Goal: Transaction & Acquisition: Purchase product/service

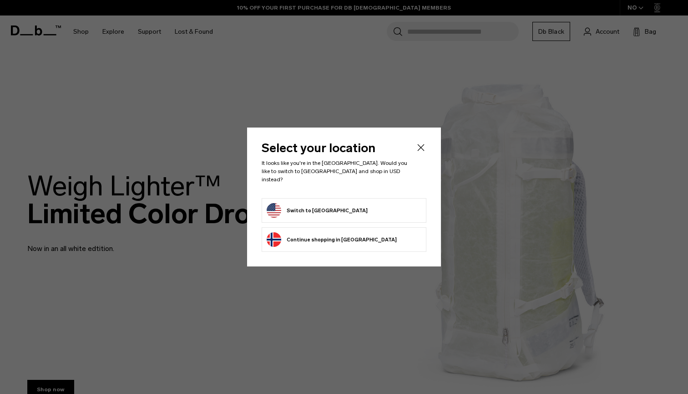
click at [374, 204] on form "Switch to [GEOGRAPHIC_DATA]" at bounding box center [344, 210] width 155 height 15
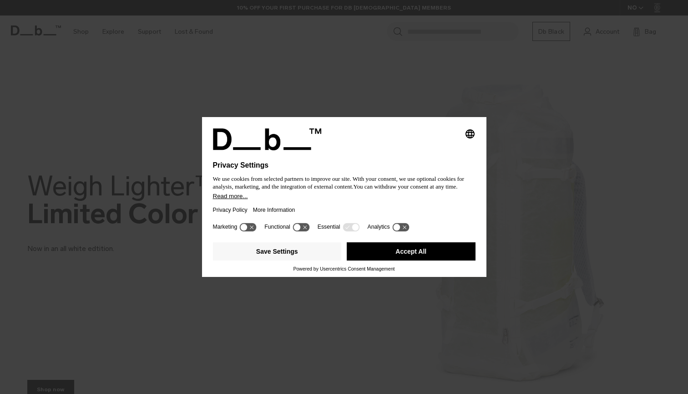
click at [377, 245] on div "Save Settings Accept All" at bounding box center [344, 252] width 263 height 27
click at [378, 253] on button "Accept All" at bounding box center [411, 251] width 129 height 18
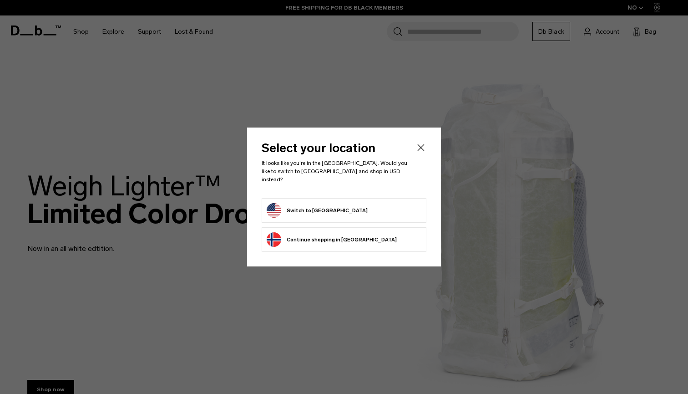
click at [356, 206] on form "Switch to United States" at bounding box center [344, 210] width 155 height 15
click at [278, 203] on button "Switch to United States" at bounding box center [317, 210] width 101 height 15
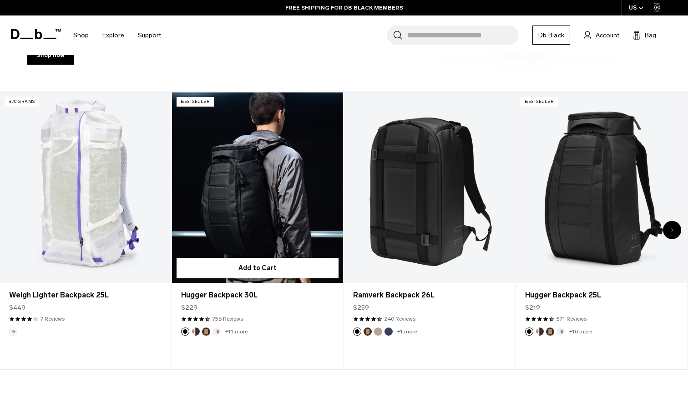
scroll to position [334, 0]
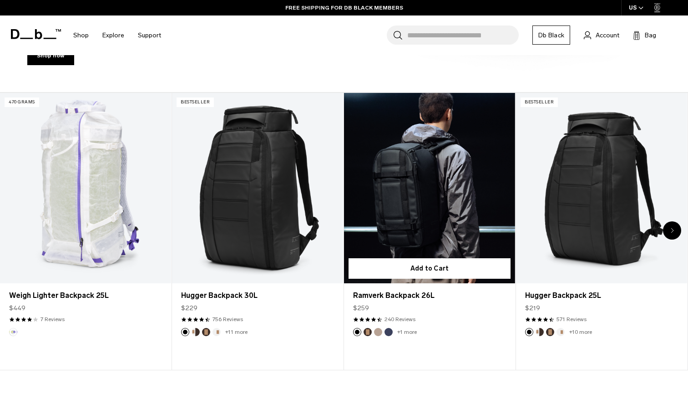
click at [367, 333] on button "Espresso" at bounding box center [368, 332] width 8 height 8
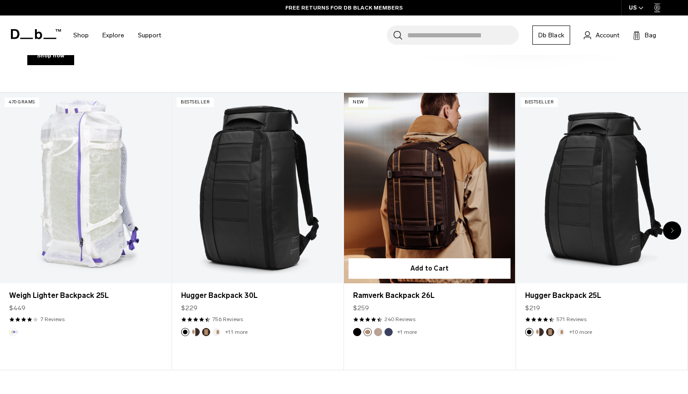
click at [378, 332] on button "Fogbow Beige" at bounding box center [378, 332] width 8 height 8
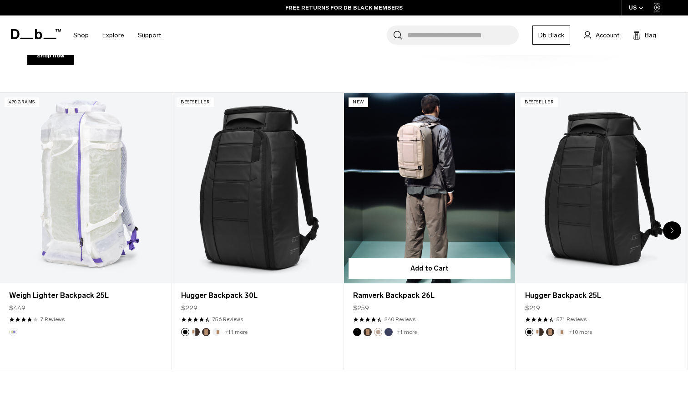
click at [386, 332] on button "Blue Hour" at bounding box center [389, 332] width 8 height 8
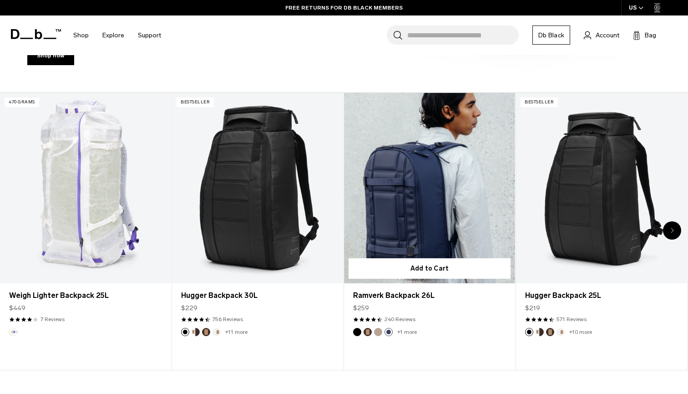
click at [402, 332] on link "+1 more" at bounding box center [407, 332] width 20 height 6
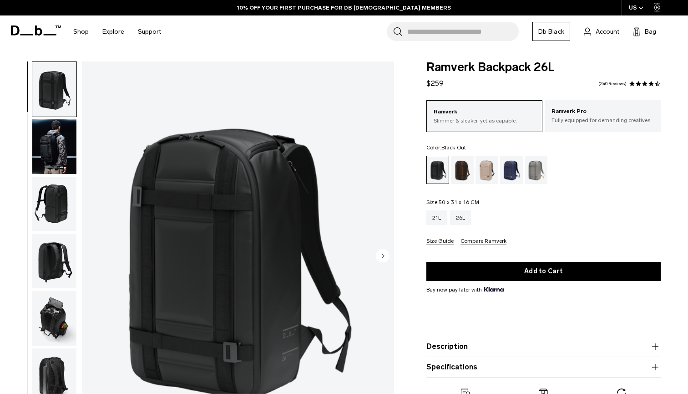
click at [56, 193] on img "button" at bounding box center [54, 204] width 44 height 55
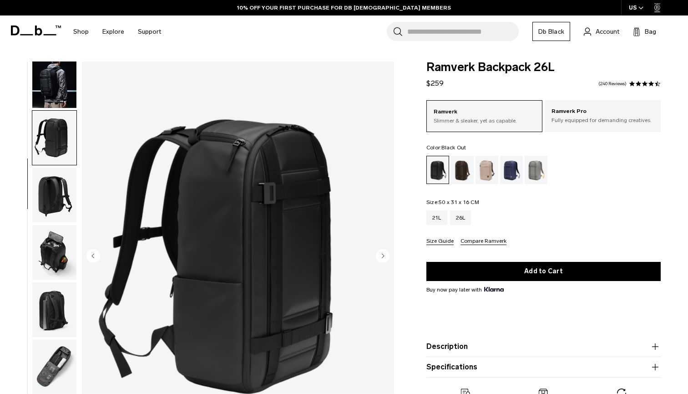
scroll to position [71, 0]
click at [56, 191] on img "button" at bounding box center [54, 195] width 44 height 55
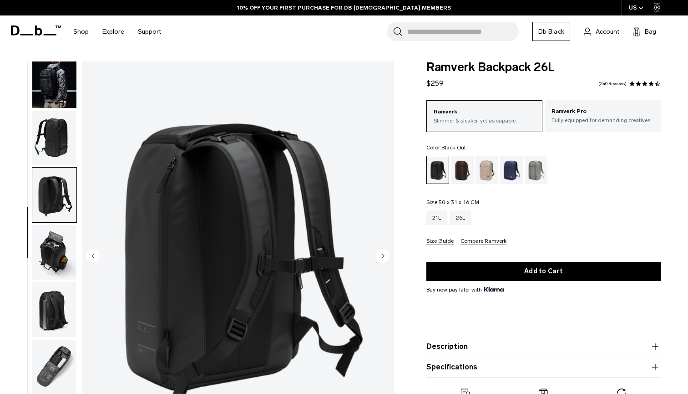
click at [54, 225] on img "button" at bounding box center [54, 252] width 44 height 55
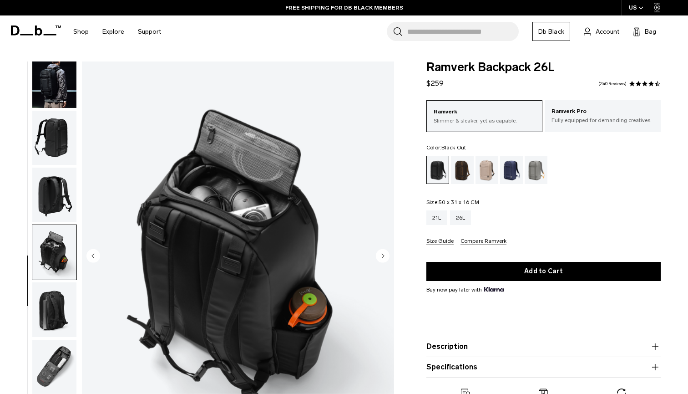
click at [47, 303] on img "button" at bounding box center [54, 309] width 44 height 55
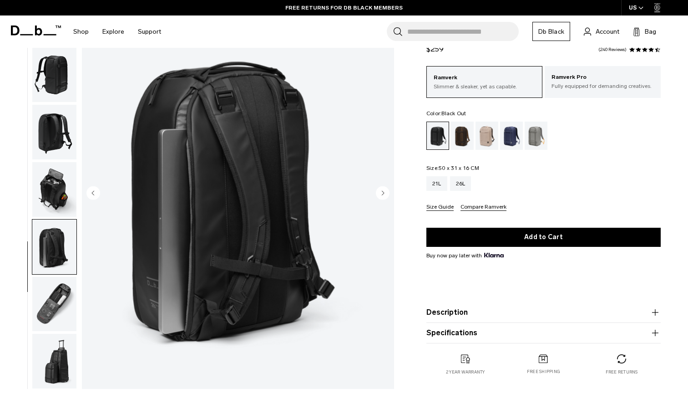
scroll to position [64, 0]
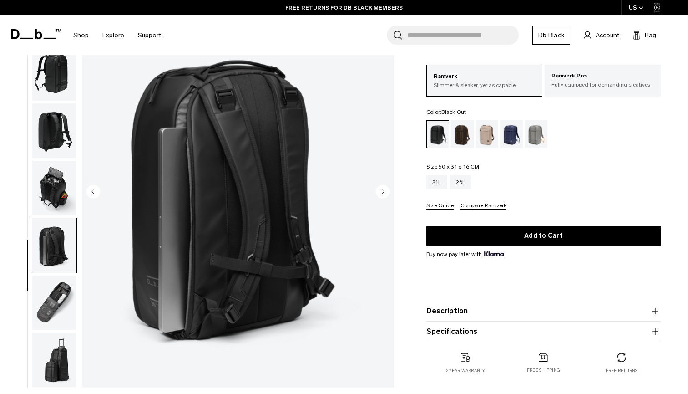
click at [49, 303] on img "button" at bounding box center [54, 302] width 44 height 55
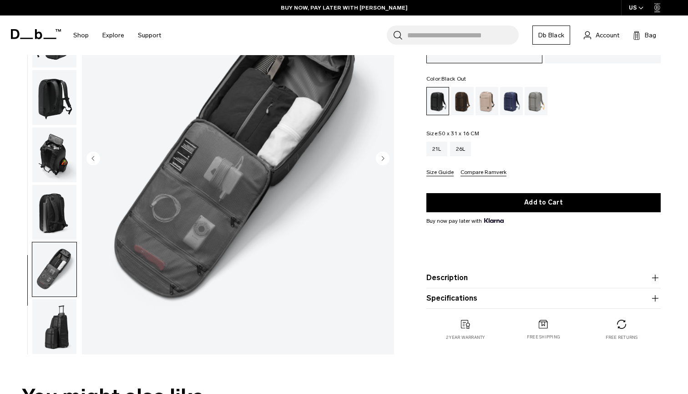
scroll to position [99, 0]
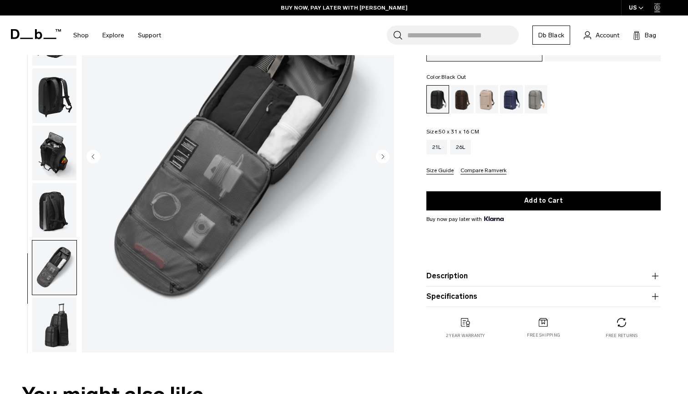
click at [51, 317] on img "button" at bounding box center [54, 324] width 44 height 55
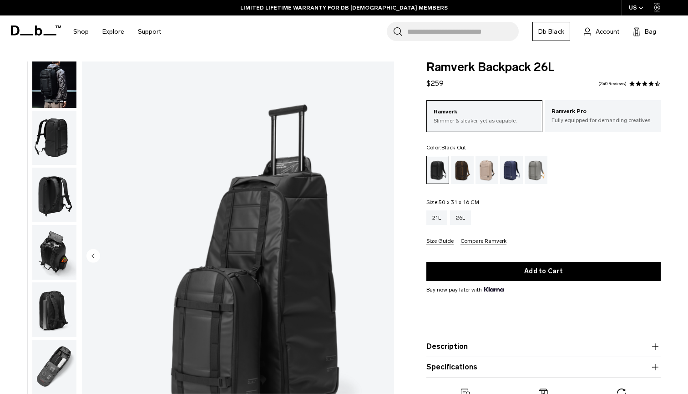
scroll to position [0, 0]
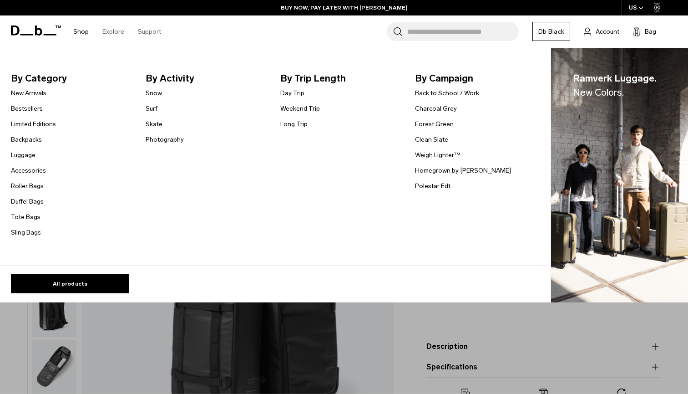
click at [80, 29] on link "Shop" at bounding box center [80, 31] width 15 height 32
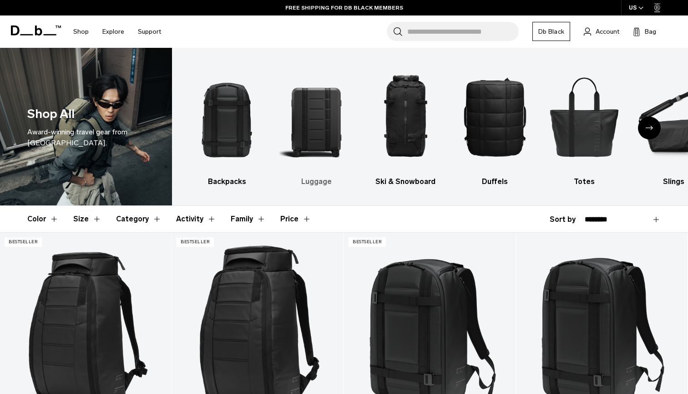
click at [317, 113] on img "2 / 10" at bounding box center [316, 116] width 73 height 110
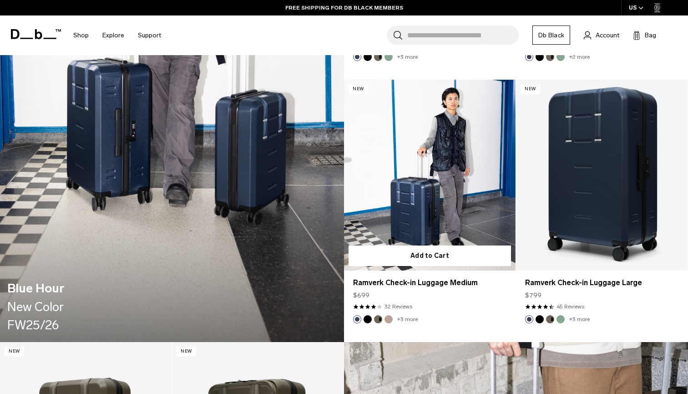
scroll to position [942, 0]
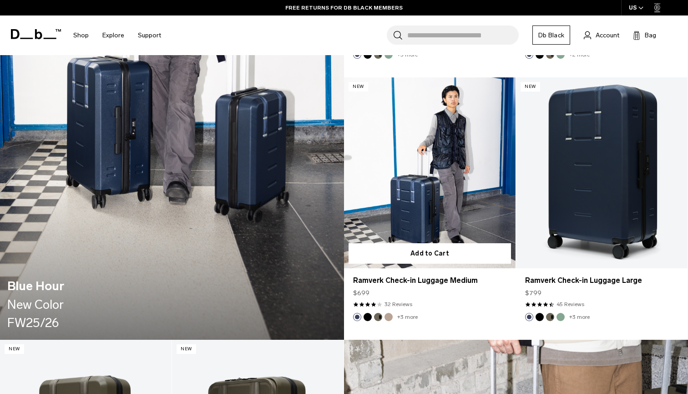
click at [448, 180] on link "Ramverk Check-in Luggage Medium" at bounding box center [430, 172] width 172 height 191
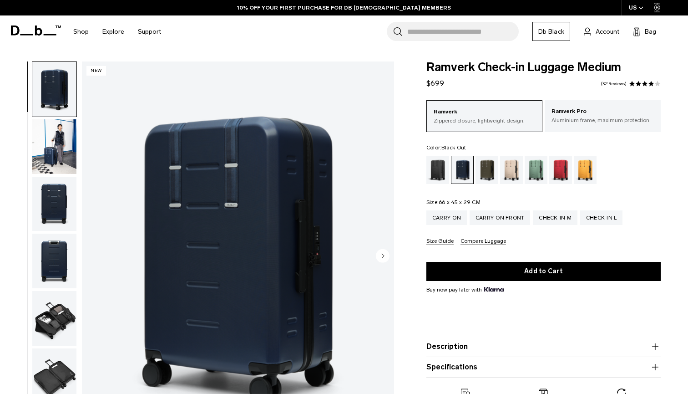
click at [443, 177] on div "Black Out" at bounding box center [438, 170] width 23 height 28
click at [437, 175] on div "Black Out" at bounding box center [438, 170] width 23 height 28
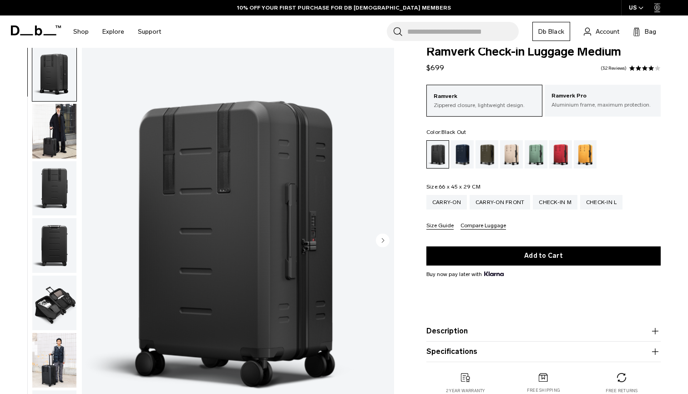
scroll to position [24, 0]
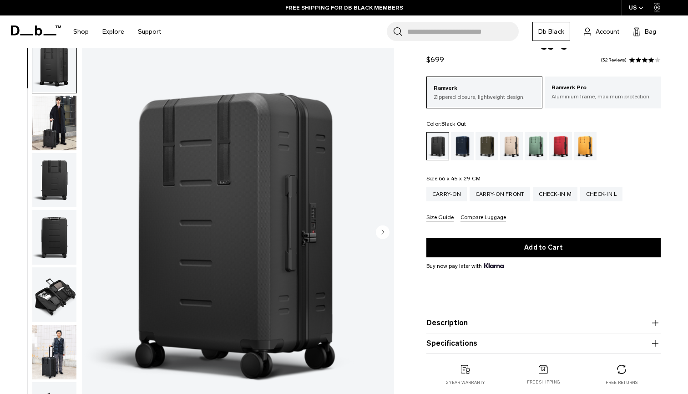
click at [47, 168] on img "button" at bounding box center [54, 180] width 44 height 55
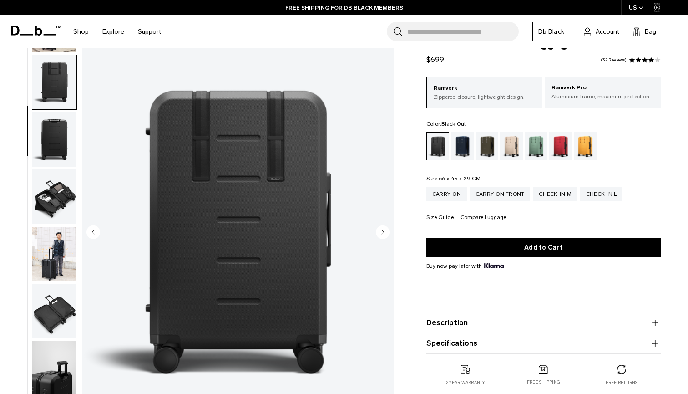
scroll to position [116, 0]
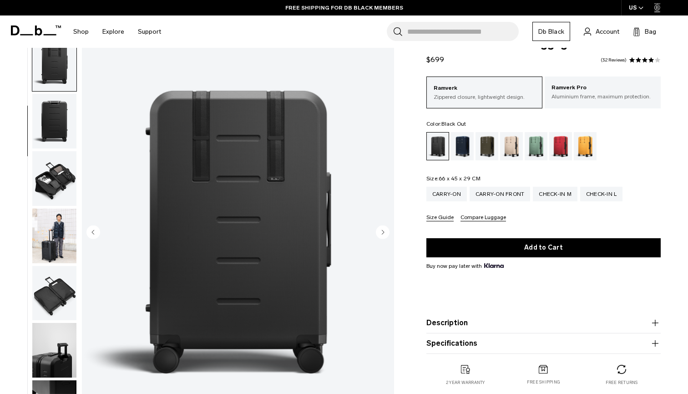
click at [56, 188] on img "button" at bounding box center [54, 178] width 44 height 55
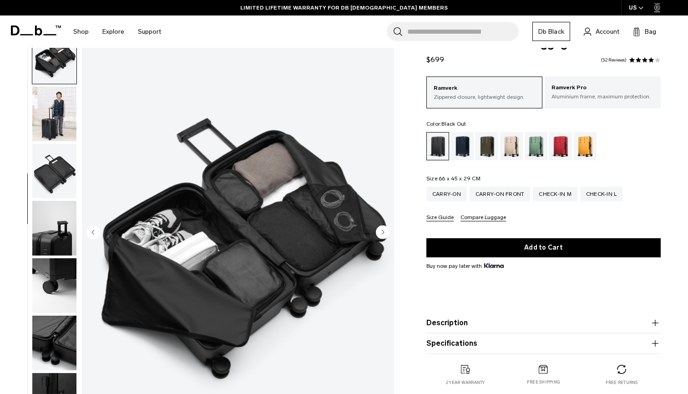
scroll to position [245, 0]
click at [48, 216] on img "button" at bounding box center [54, 228] width 44 height 55
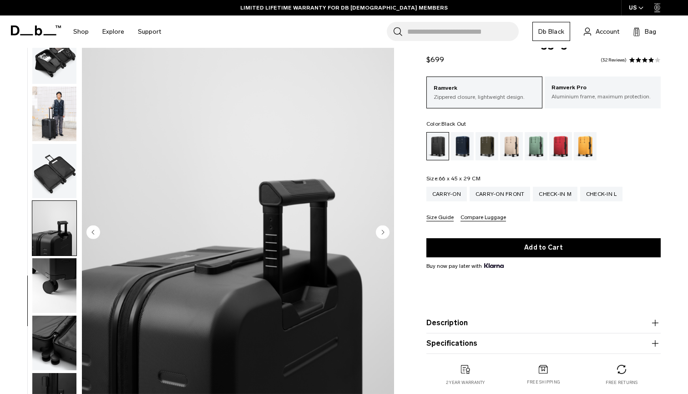
scroll to position [59, 0]
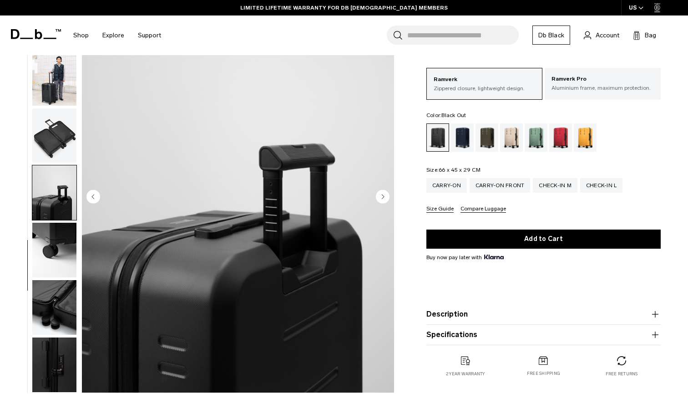
click at [48, 259] on img "button" at bounding box center [54, 250] width 44 height 55
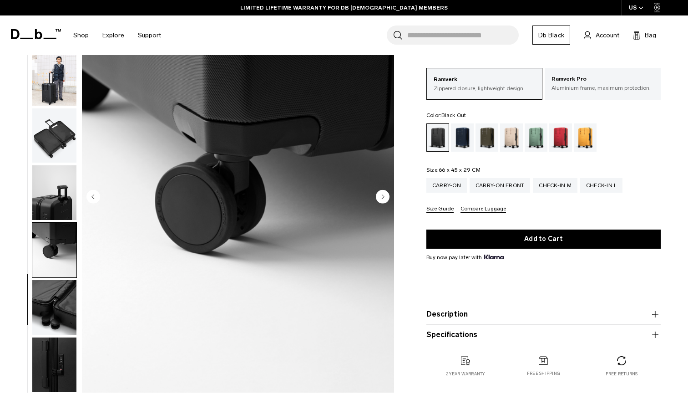
click at [51, 296] on img "button" at bounding box center [54, 307] width 44 height 55
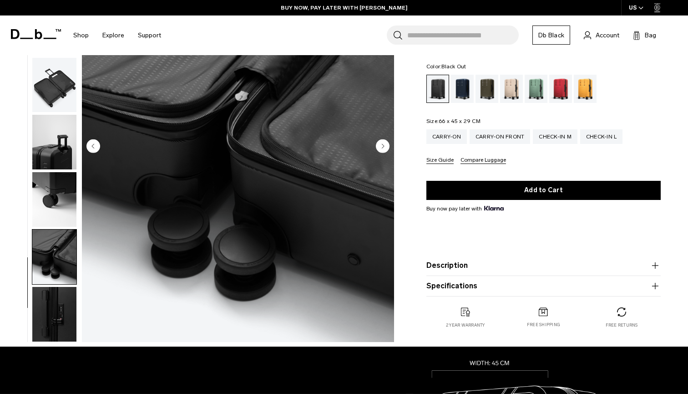
scroll to position [135, 0]
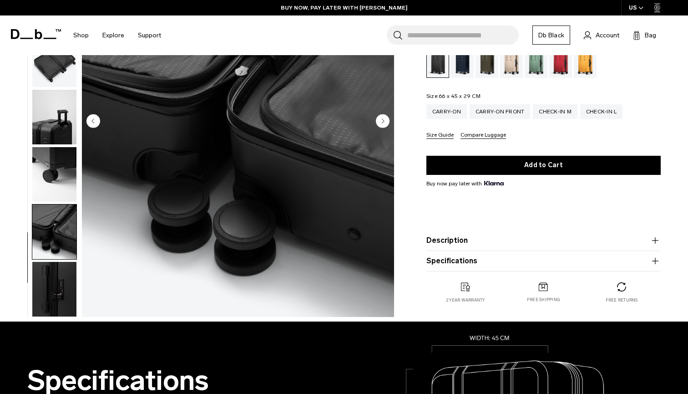
click at [57, 282] on img "button" at bounding box center [54, 289] width 44 height 55
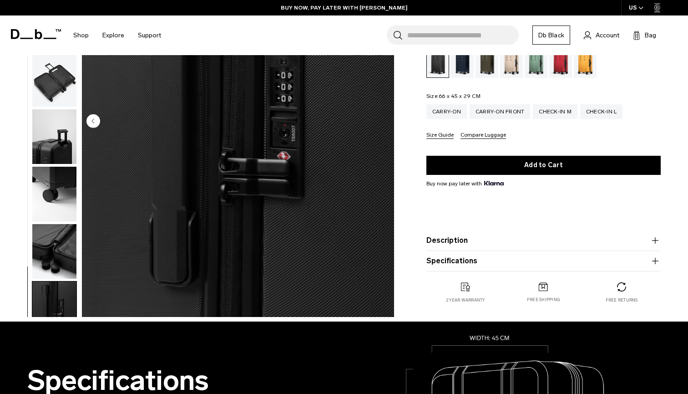
click at [73, 238] on img "button" at bounding box center [54, 251] width 44 height 55
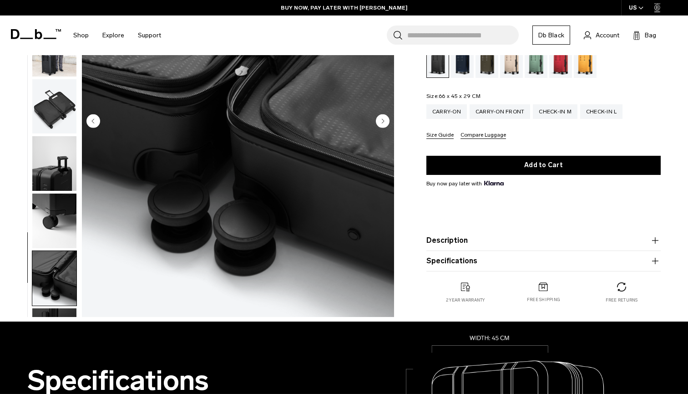
click at [64, 209] on img "button" at bounding box center [54, 221] width 44 height 55
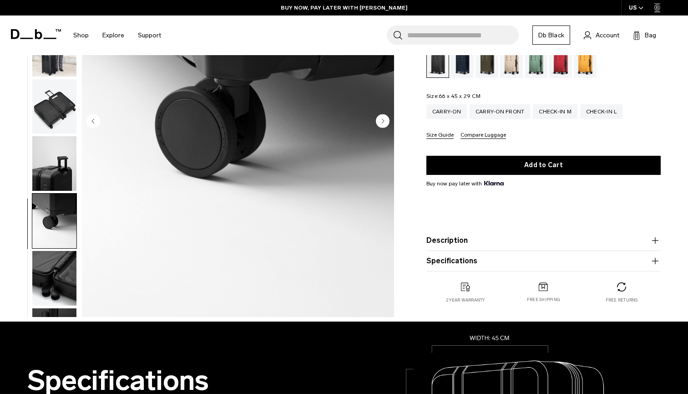
scroll to position [245, 0]
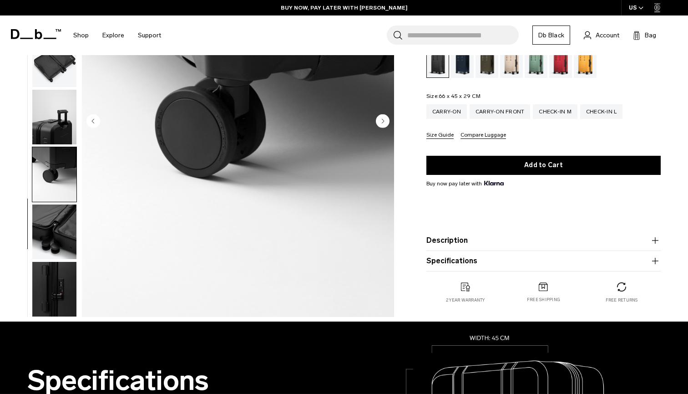
click at [67, 120] on img "button" at bounding box center [54, 117] width 44 height 55
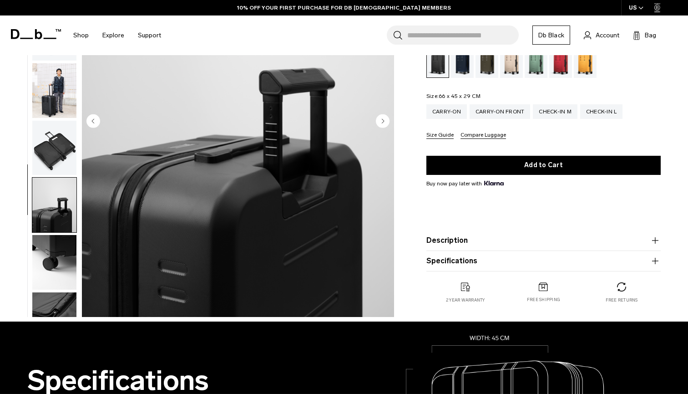
click at [63, 154] on img "button" at bounding box center [54, 148] width 44 height 55
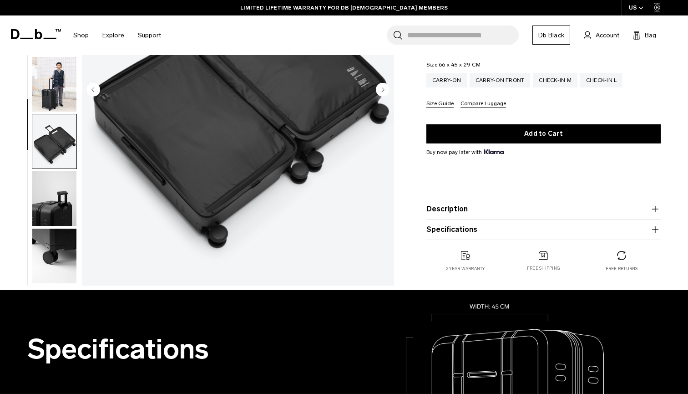
scroll to position [115, 0]
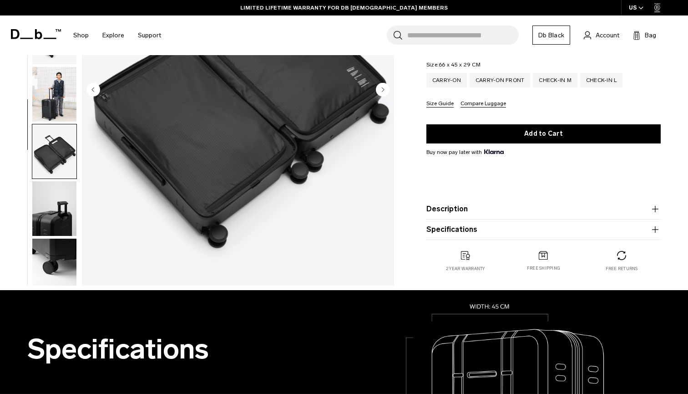
click at [63, 154] on img "button" at bounding box center [54, 151] width 44 height 55
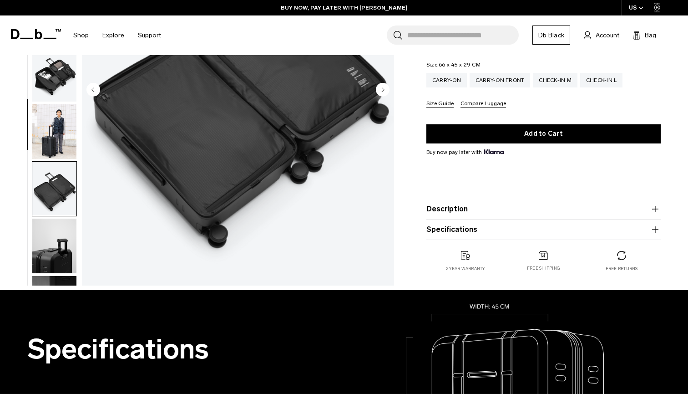
click at [64, 152] on img "button" at bounding box center [54, 131] width 44 height 55
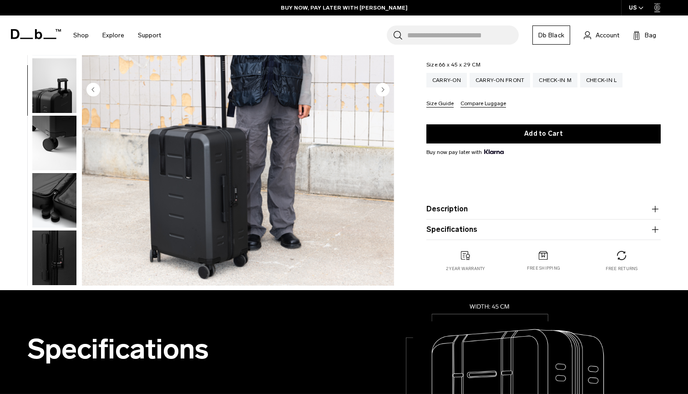
scroll to position [245, 0]
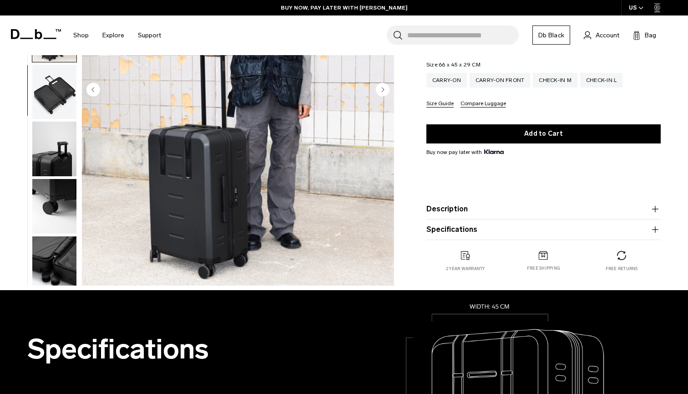
click at [64, 152] on img "button" at bounding box center [54, 149] width 44 height 55
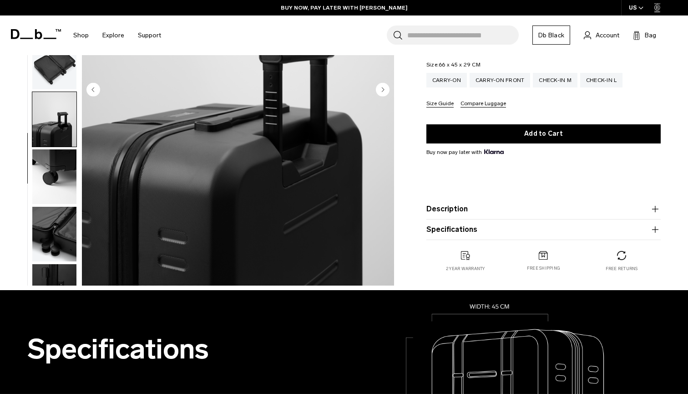
scroll to position [193, 0]
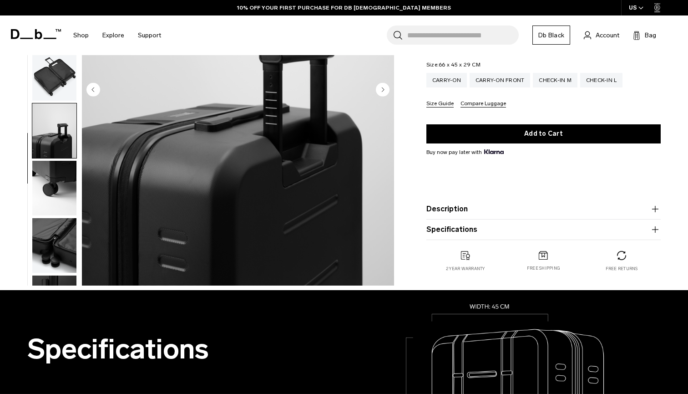
click at [53, 134] on img "button" at bounding box center [54, 130] width 44 height 55
click at [66, 70] on img "button" at bounding box center [54, 73] width 44 height 55
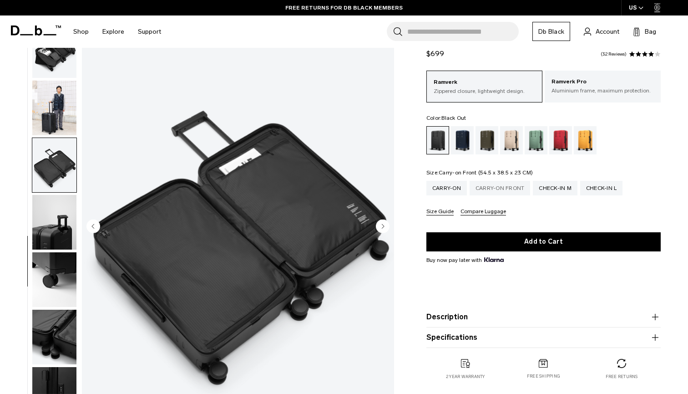
scroll to position [27, 0]
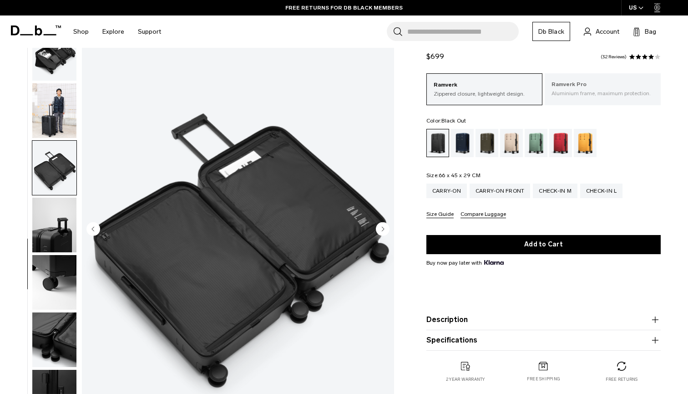
click at [621, 83] on p "Ramverk Pro" at bounding box center [603, 84] width 102 height 9
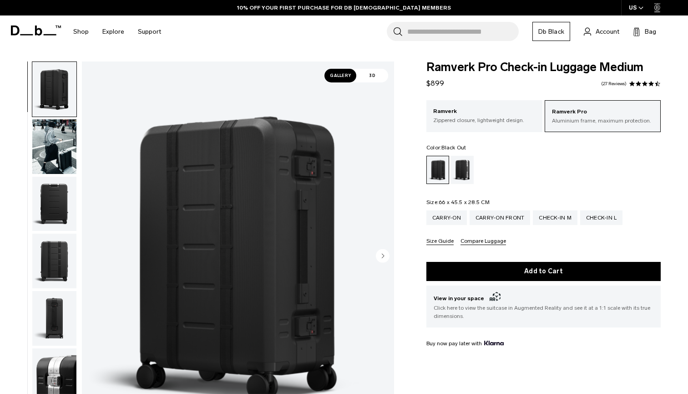
click at [43, 208] on img "button" at bounding box center [54, 204] width 44 height 55
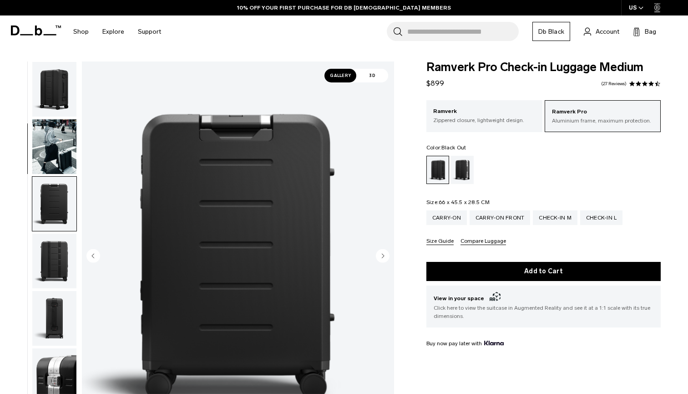
scroll to position [116, 0]
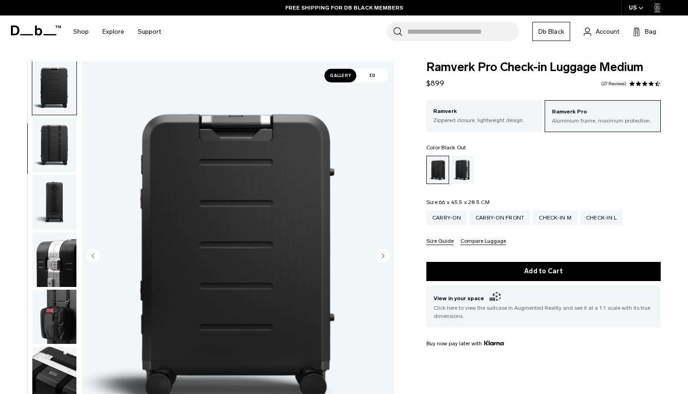
click at [51, 250] on img "button" at bounding box center [54, 259] width 44 height 55
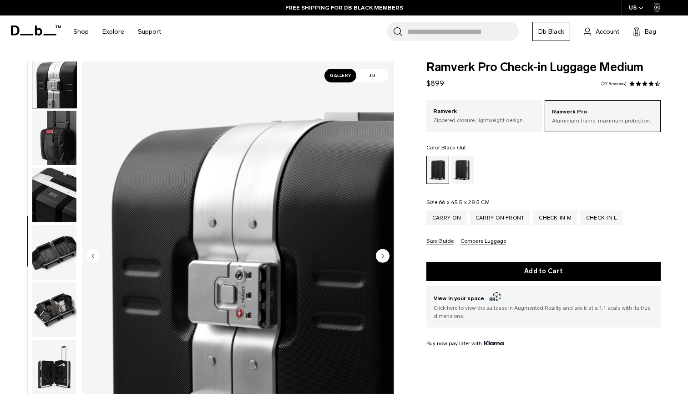
scroll to position [303, 0]
click at [56, 209] on img "button" at bounding box center [54, 195] width 44 height 55
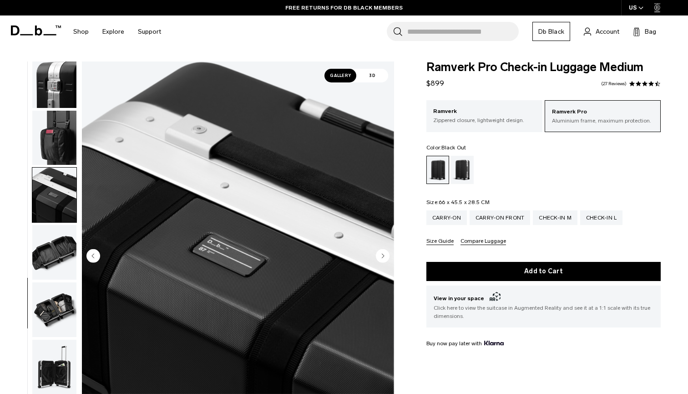
click at [60, 246] on img "button" at bounding box center [54, 252] width 44 height 55
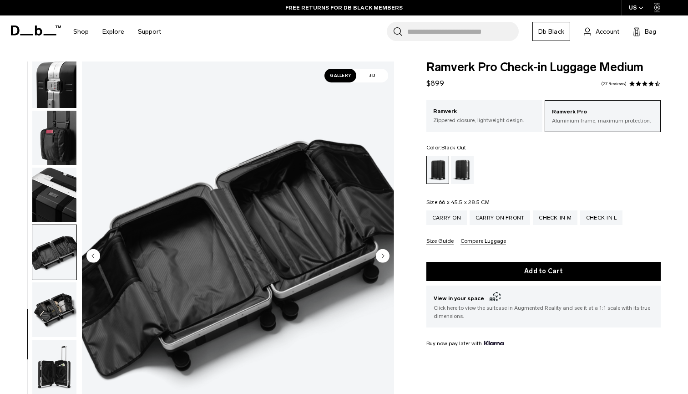
click at [51, 323] on img "button" at bounding box center [54, 309] width 44 height 55
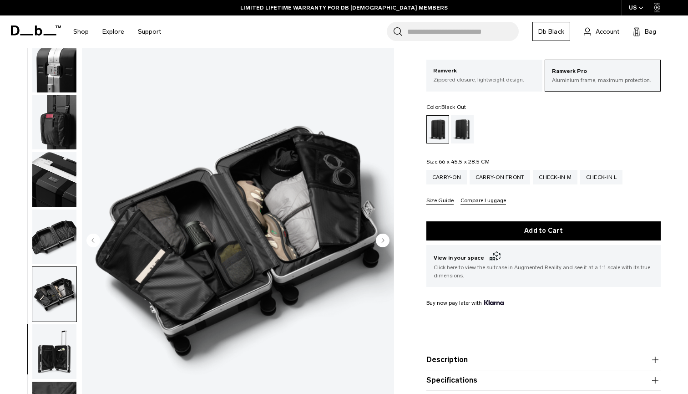
scroll to position [40, 0]
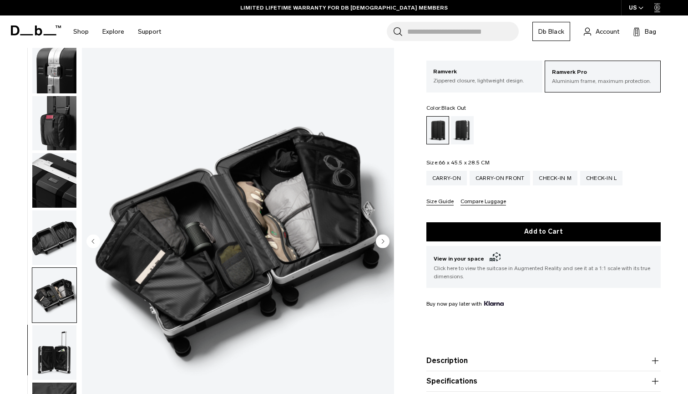
click at [53, 344] on img "button" at bounding box center [54, 352] width 44 height 55
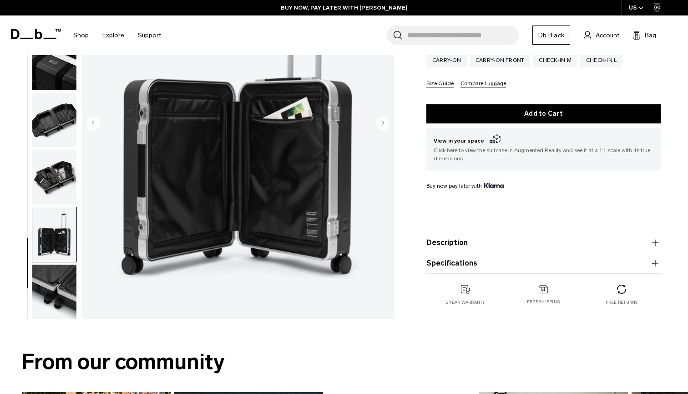
scroll to position [157, 0]
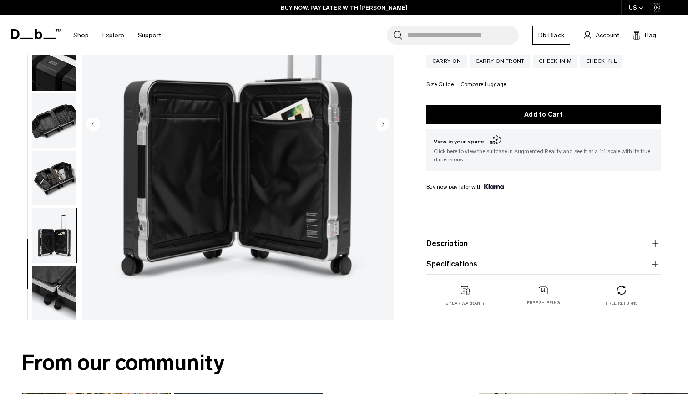
click at [55, 299] on img "button" at bounding box center [54, 292] width 44 height 55
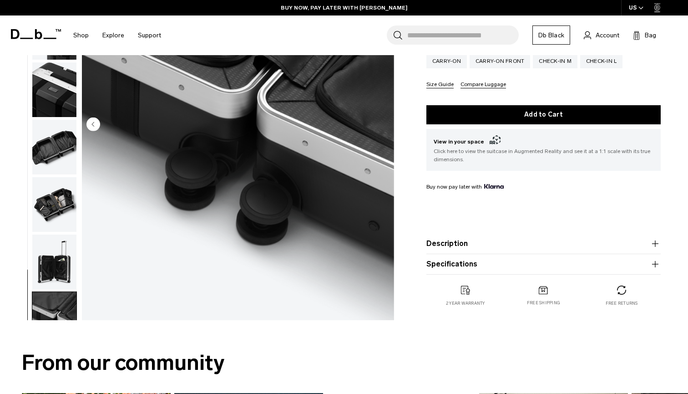
scroll to position [268, 0]
click at [56, 279] on img "button" at bounding box center [54, 262] width 44 height 55
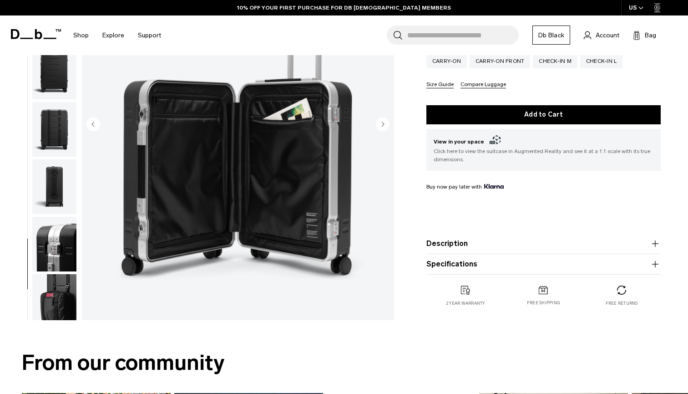
scroll to position [0, 0]
click at [59, 242] on img "button" at bounding box center [54, 244] width 44 height 55
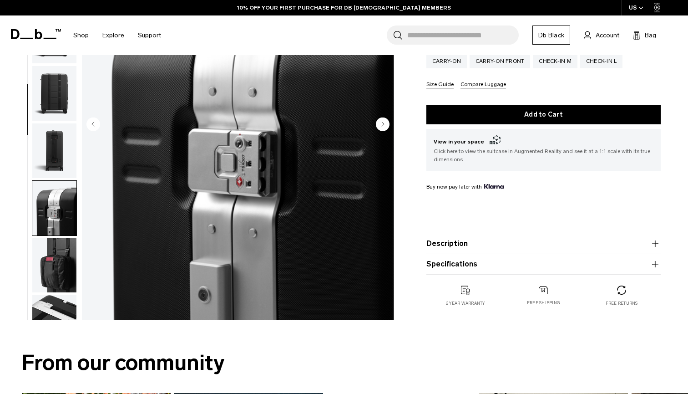
click at [50, 263] on img "button" at bounding box center [54, 265] width 44 height 55
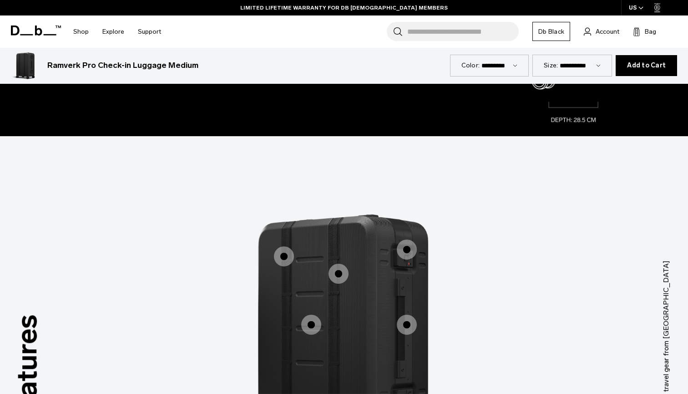
scroll to position [1066, 0]
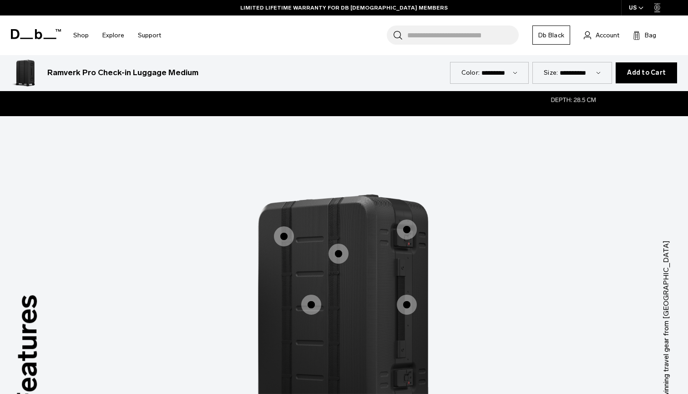
click at [340, 256] on span "1 / 3" at bounding box center [339, 254] width 20 height 20
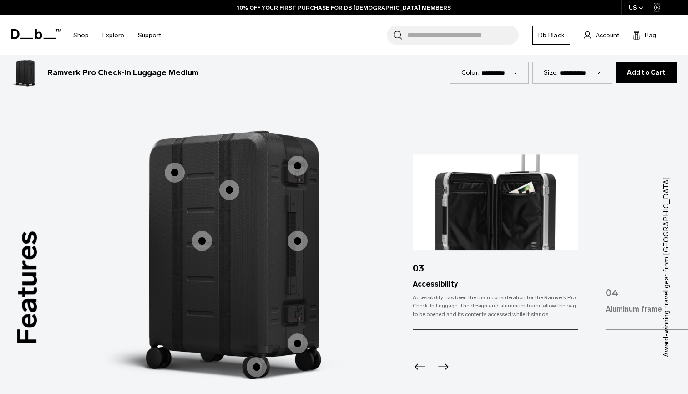
scroll to position [1139, 0]
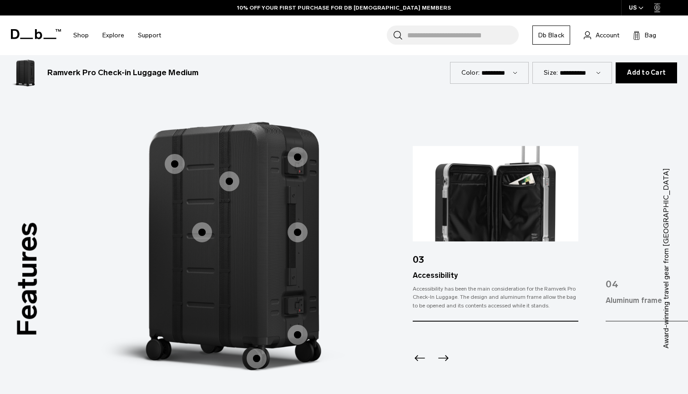
click at [294, 228] on span "1 / 3" at bounding box center [298, 232] width 20 height 20
click at [297, 234] on span "1 / 3" at bounding box center [298, 232] width 20 height 20
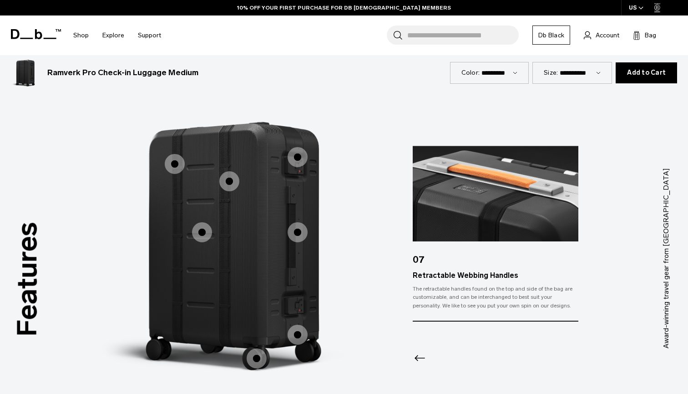
click at [257, 360] on span "1 / 3" at bounding box center [257, 358] width 20 height 20
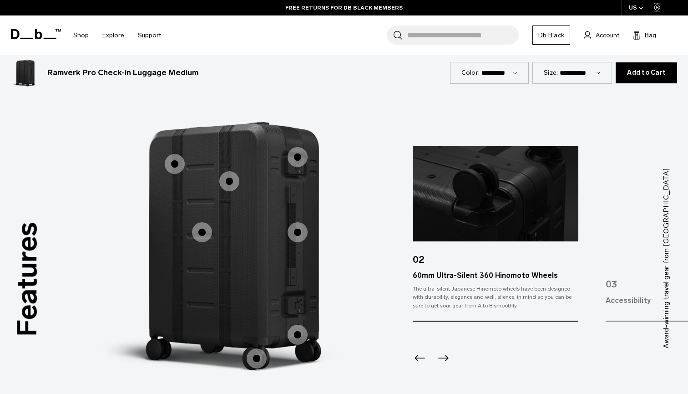
click at [302, 331] on span "1 / 3" at bounding box center [298, 335] width 20 height 20
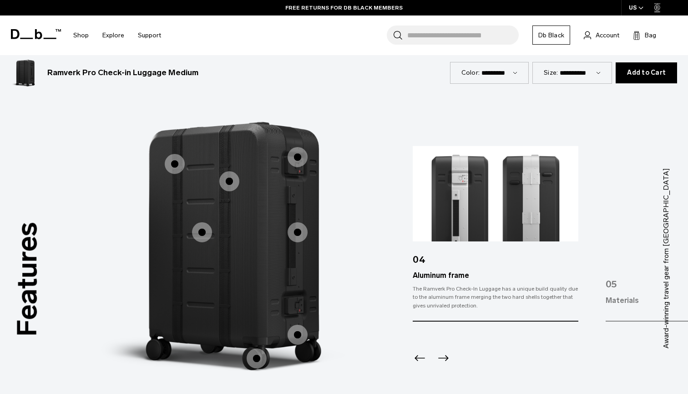
click at [178, 162] on span "1 / 3" at bounding box center [175, 164] width 20 height 20
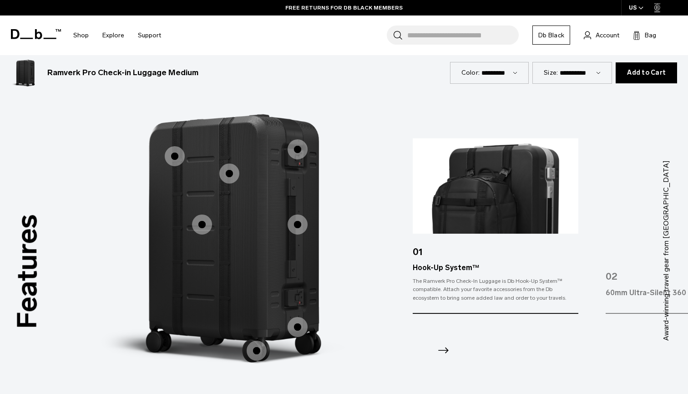
scroll to position [1142, 0]
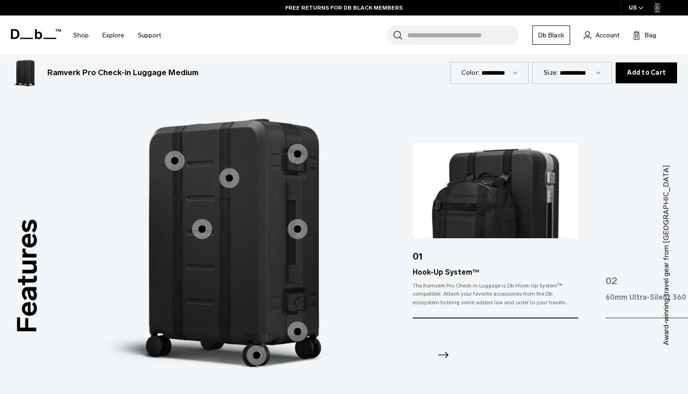
click at [489, 170] on img "1 / 7" at bounding box center [496, 191] width 166 height 96
click at [484, 178] on img "1 / 7" at bounding box center [496, 191] width 166 height 96
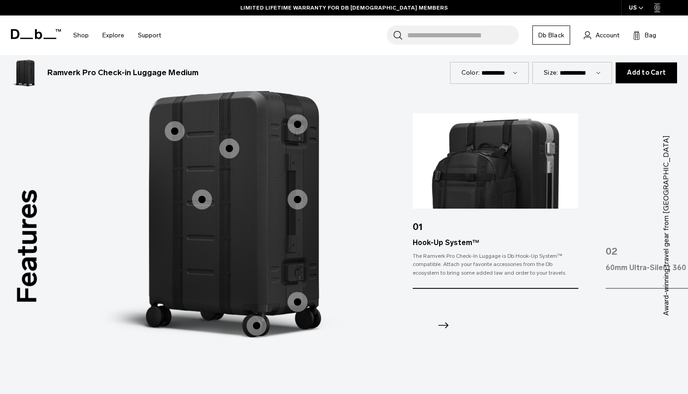
scroll to position [1171, 0]
click at [494, 168] on img "1 / 7" at bounding box center [496, 161] width 166 height 96
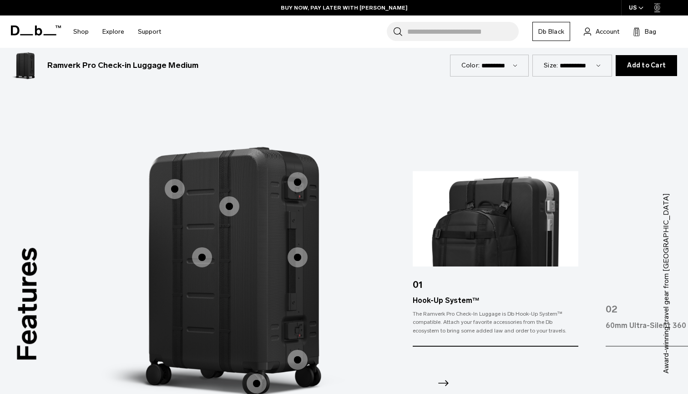
click at [230, 209] on span "1 / 3" at bounding box center [229, 206] width 20 height 20
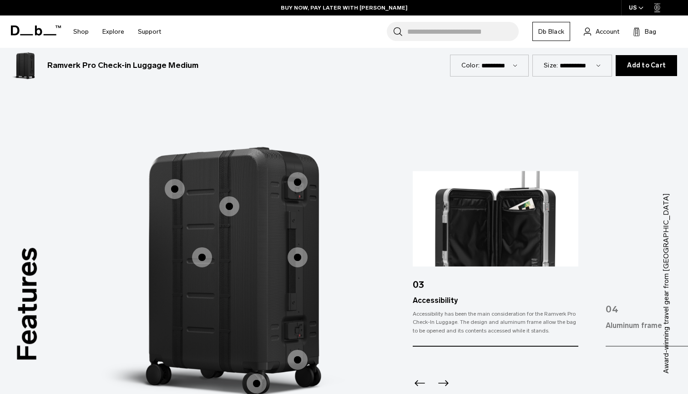
click at [290, 184] on span "1 / 3" at bounding box center [298, 182] width 20 height 20
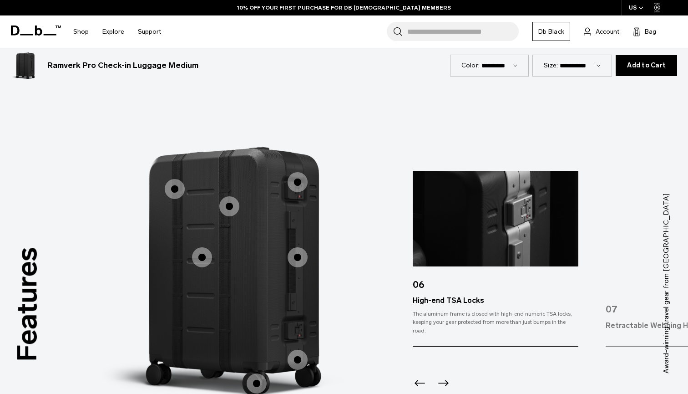
click at [201, 256] on span "1 / 3" at bounding box center [202, 257] width 20 height 20
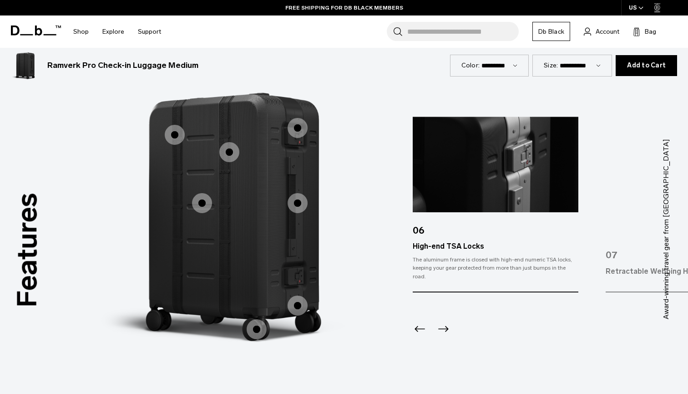
scroll to position [1175, 0]
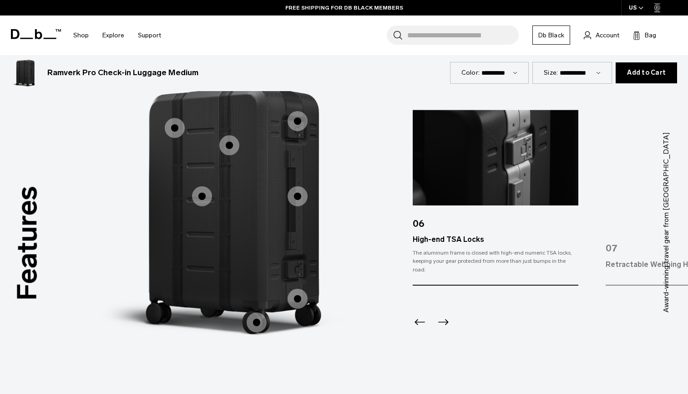
click at [296, 300] on span "1 / 3" at bounding box center [298, 299] width 20 height 20
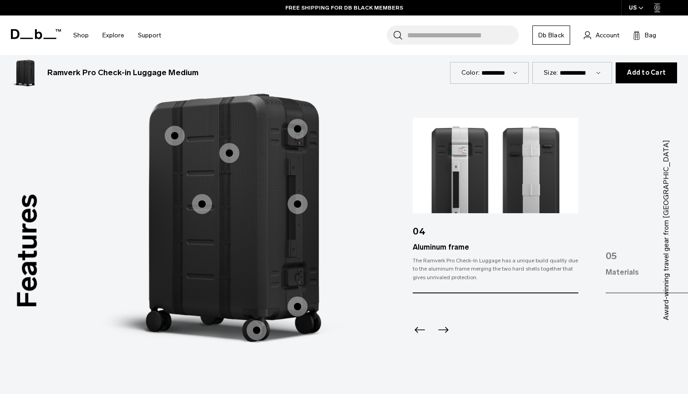
scroll to position [1172, 0]
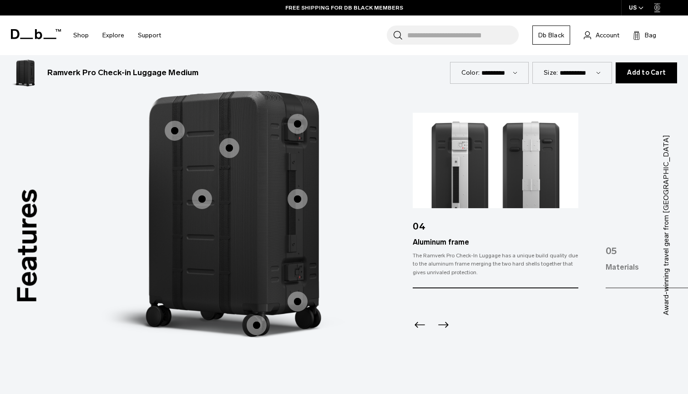
click at [208, 194] on span "1 / 3" at bounding box center [202, 199] width 20 height 20
click at [204, 197] on span "1 / 3" at bounding box center [202, 199] width 20 height 20
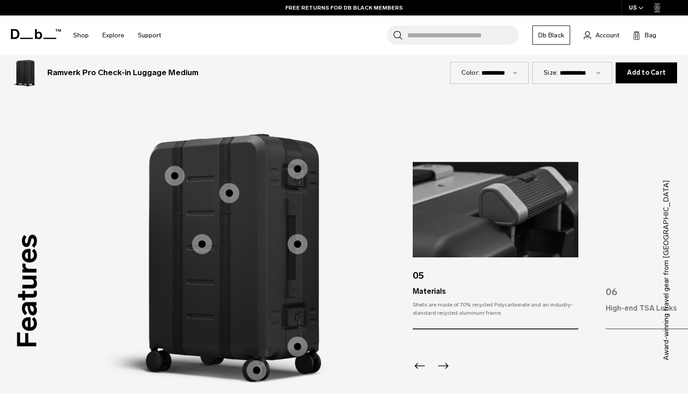
scroll to position [1110, 0]
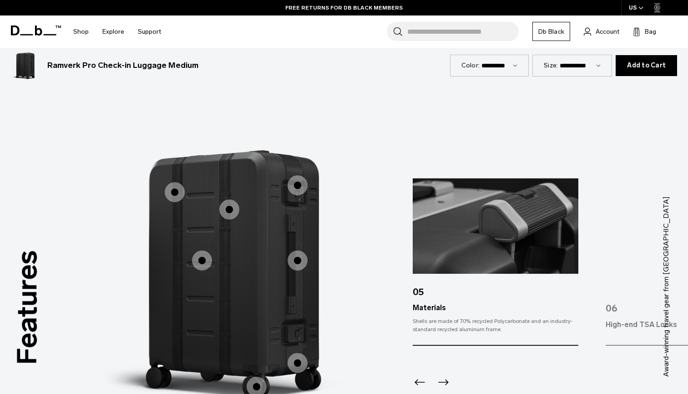
click at [176, 193] on span "1 / 3" at bounding box center [175, 192] width 20 height 20
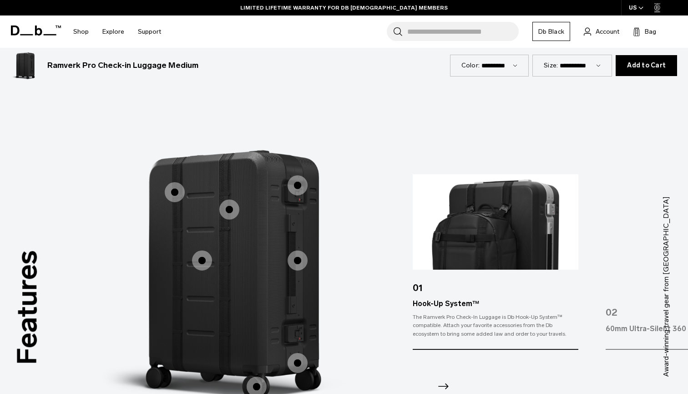
click at [484, 228] on img "1 / 7" at bounding box center [496, 222] width 166 height 96
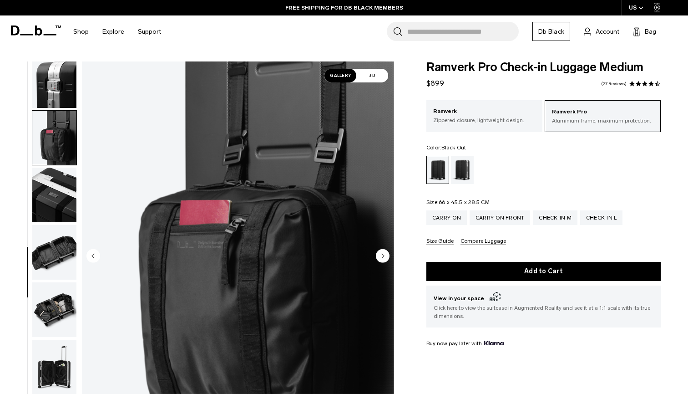
scroll to position [0, 0]
click at [496, 220] on div "Carry-on Front" at bounding box center [500, 217] width 61 height 15
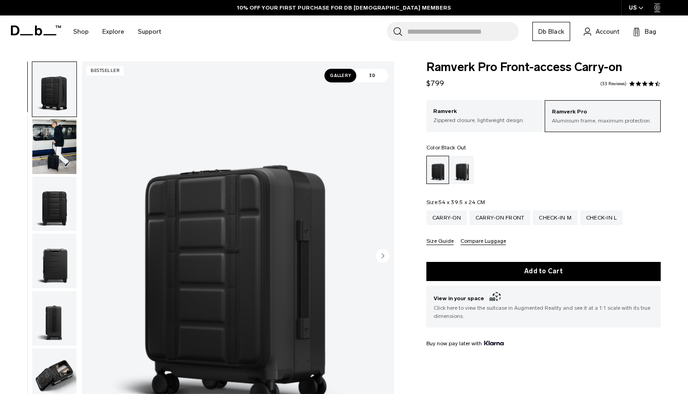
click at [64, 149] on img "button" at bounding box center [54, 146] width 44 height 55
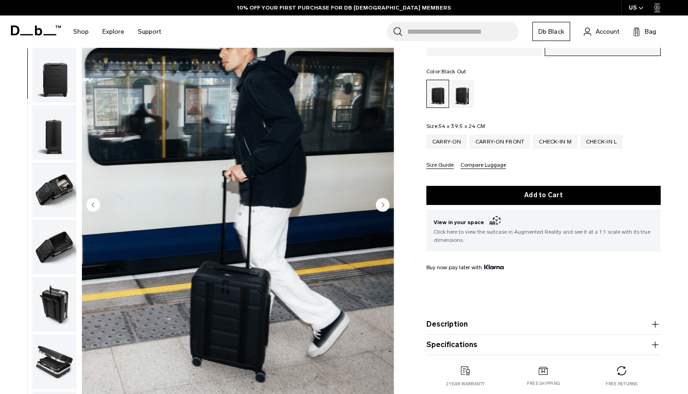
scroll to position [84, 0]
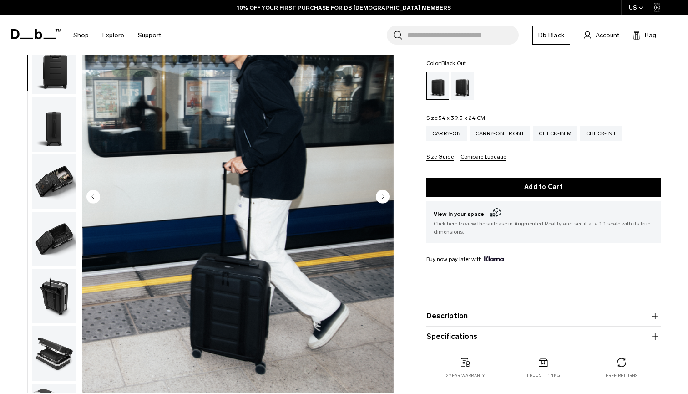
click at [62, 172] on img "button" at bounding box center [54, 181] width 44 height 55
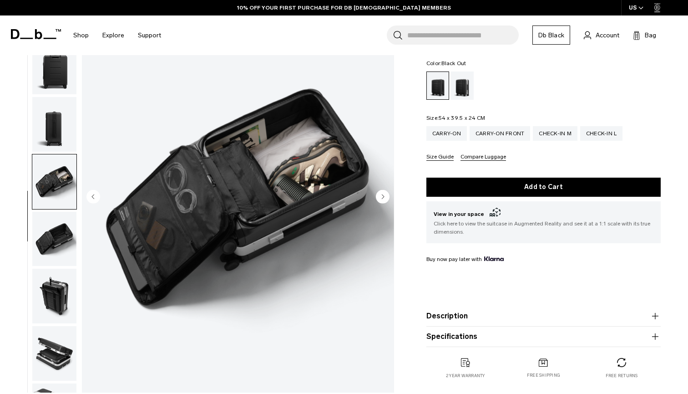
scroll to position [188, 0]
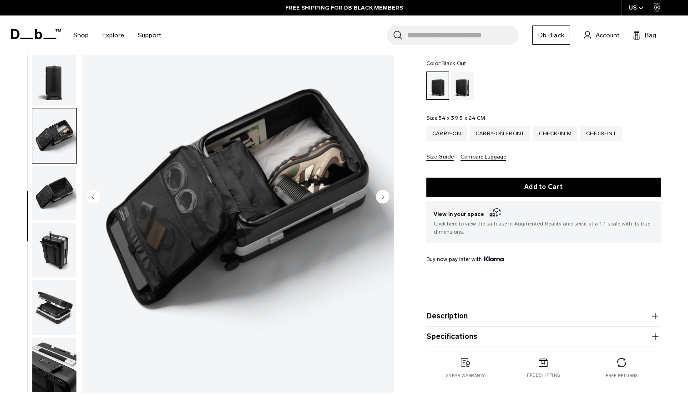
click at [54, 239] on img "button" at bounding box center [54, 250] width 44 height 55
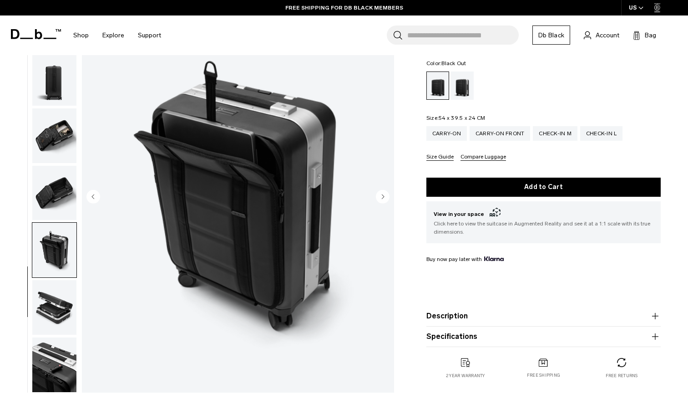
click at [52, 180] on img "button" at bounding box center [54, 193] width 44 height 55
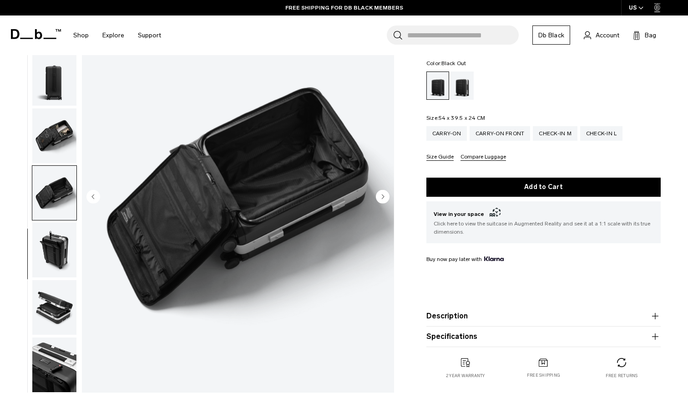
click at [45, 308] on img "button" at bounding box center [54, 307] width 44 height 55
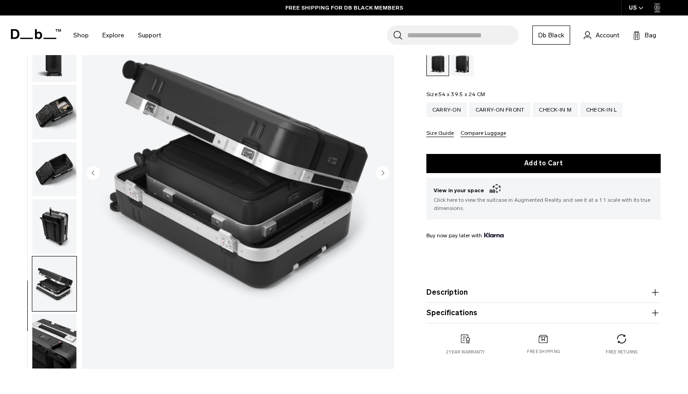
scroll to position [109, 0]
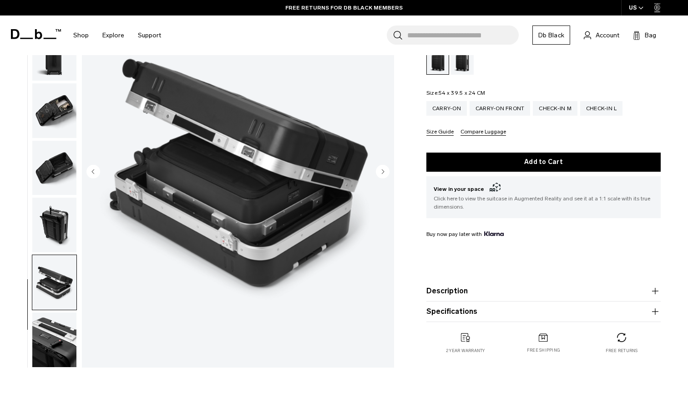
click at [42, 313] on img "button" at bounding box center [54, 339] width 44 height 55
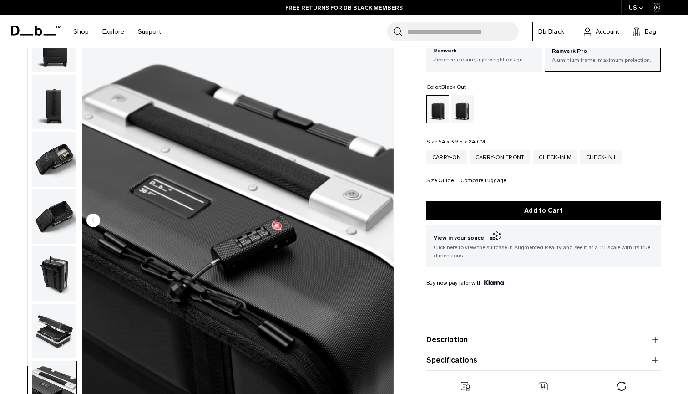
scroll to position [53, 0]
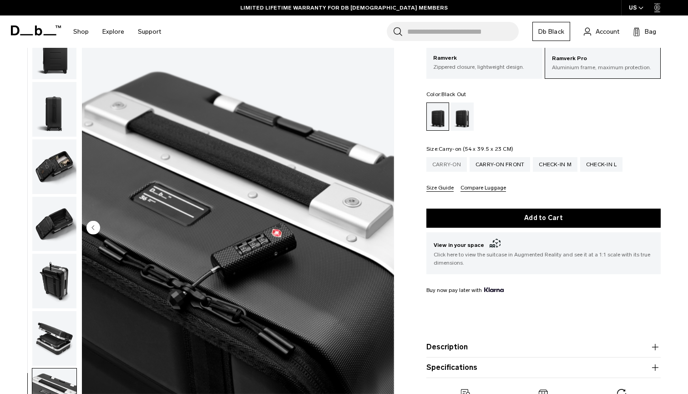
click at [445, 171] on div "Carry-on" at bounding box center [447, 164] width 41 height 15
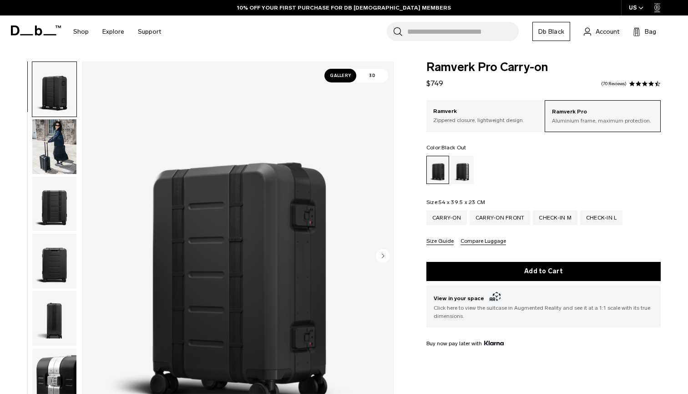
click at [53, 138] on img "button" at bounding box center [54, 146] width 44 height 55
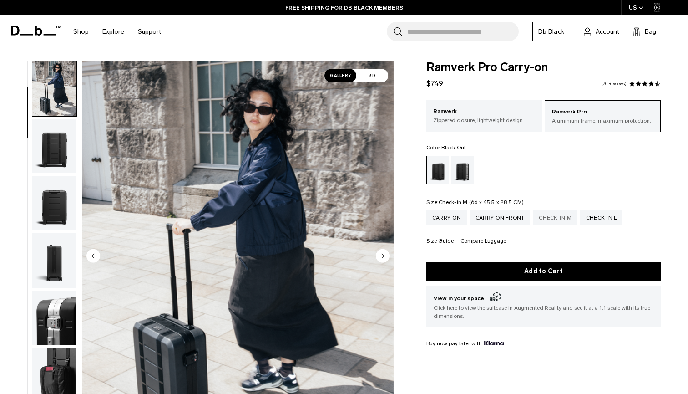
click at [565, 218] on div "Check-in M" at bounding box center [555, 217] width 45 height 15
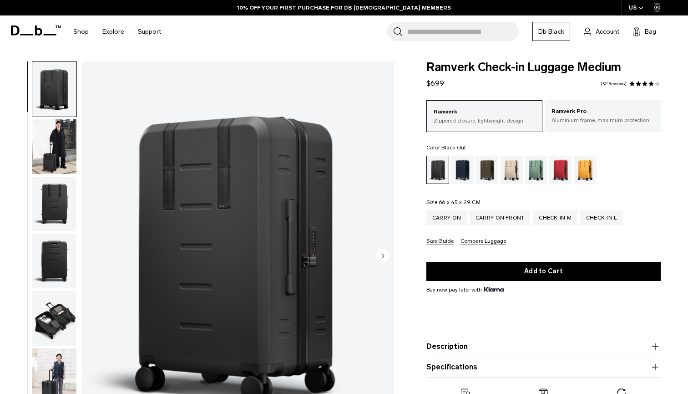
click at [46, 133] on img "button" at bounding box center [54, 146] width 44 height 55
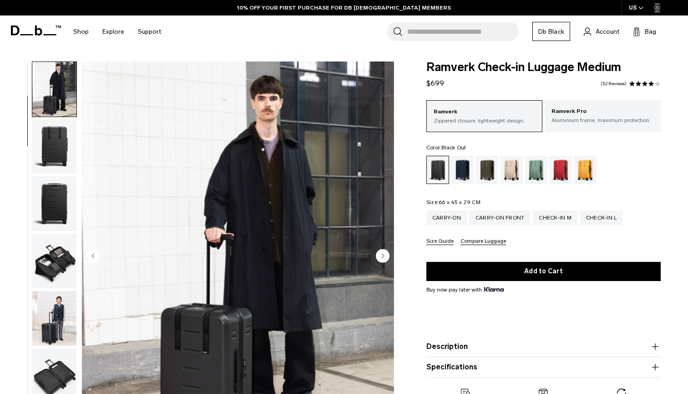
scroll to position [58, 0]
click at [612, 109] on p "Ramverk Pro" at bounding box center [603, 111] width 102 height 9
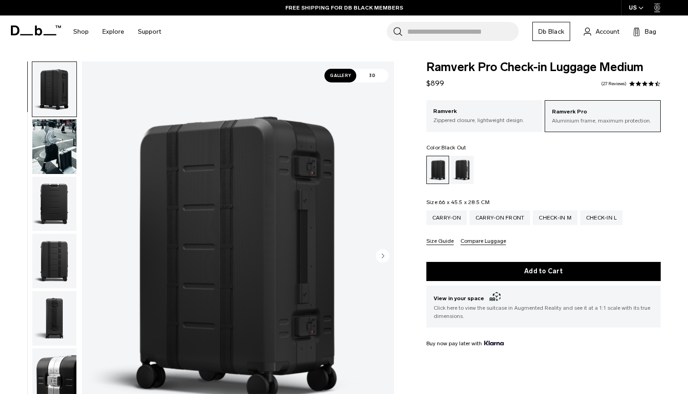
click at [51, 143] on img "button" at bounding box center [54, 146] width 44 height 55
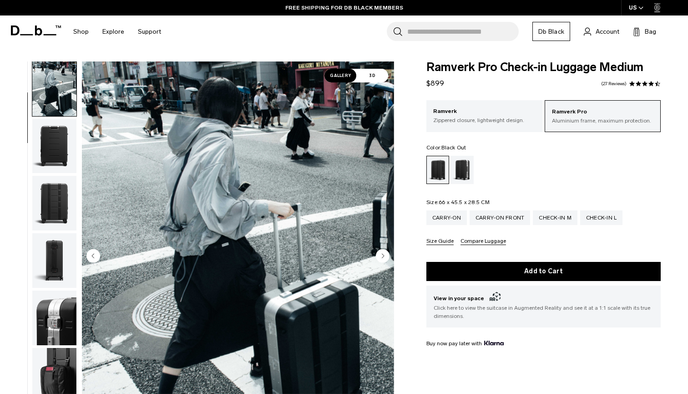
click at [58, 159] on img "button" at bounding box center [54, 146] width 44 height 55
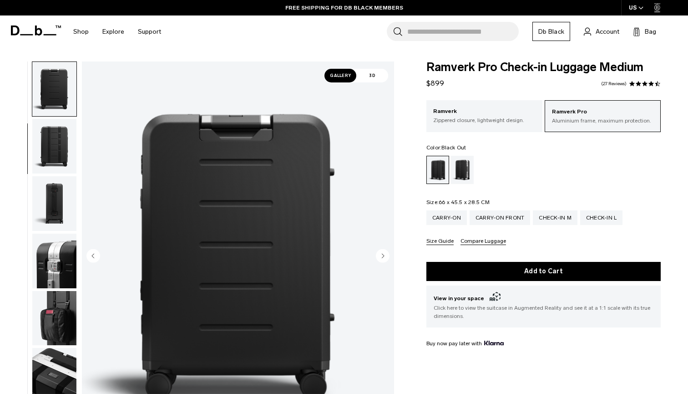
scroll to position [116, 0]
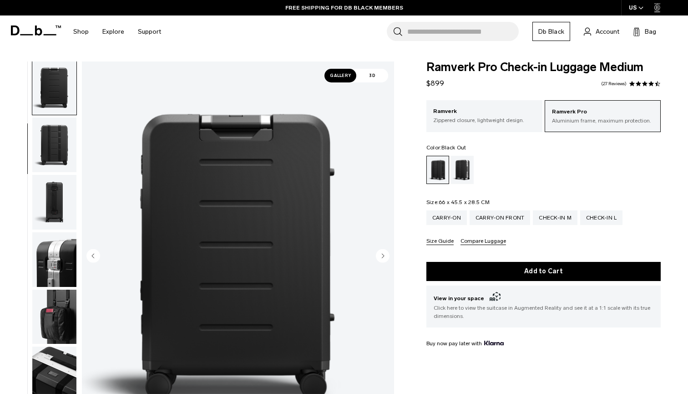
click at [59, 211] on img "button" at bounding box center [54, 202] width 44 height 55
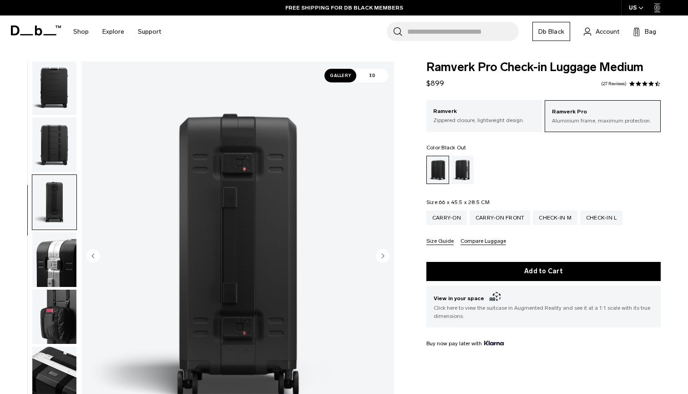
scroll to position [232, 0]
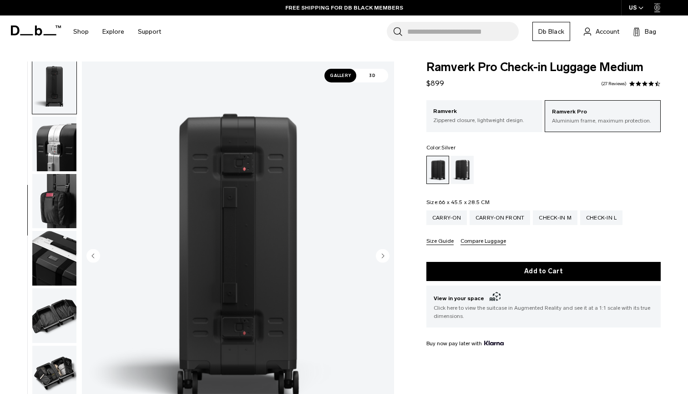
click at [465, 170] on div "Silver" at bounding box center [462, 170] width 23 height 28
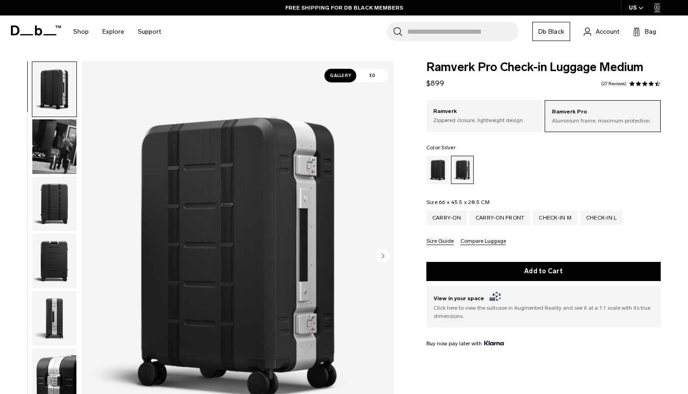
click at [377, 78] on span "3D" at bounding box center [372, 76] width 32 height 14
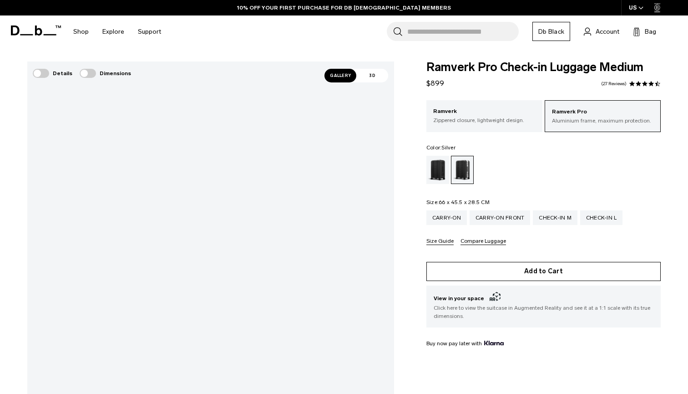
click at [548, 264] on button "Add to Cart" at bounding box center [544, 271] width 234 height 19
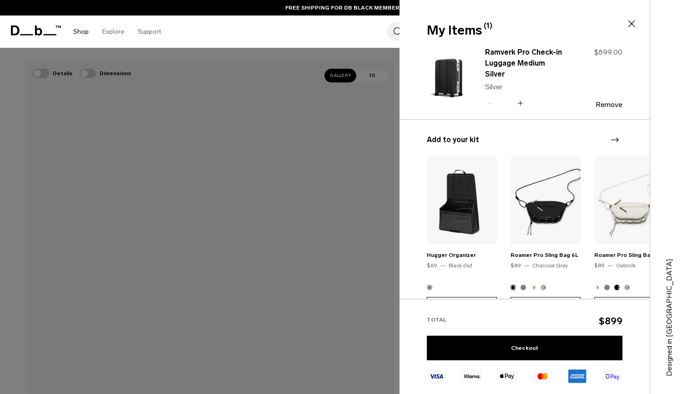
click at [79, 30] on link "Shop" at bounding box center [80, 31] width 15 height 32
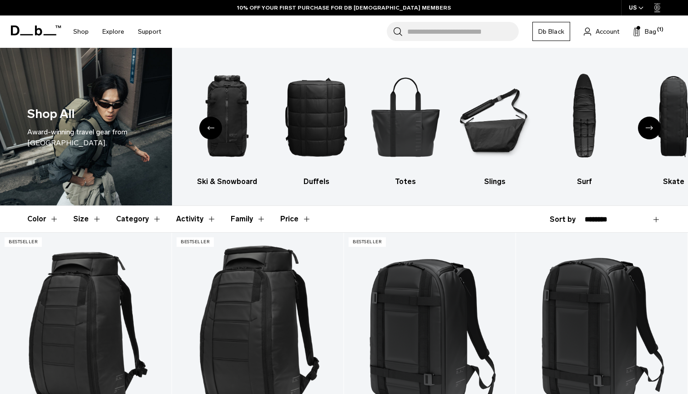
click at [208, 127] on icon "Previous slide" at bounding box center [210, 128] width 7 height 4
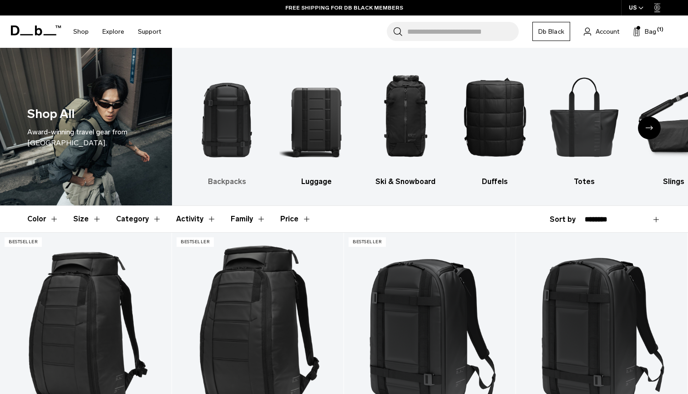
click at [222, 102] on img "1 / 10" at bounding box center [226, 116] width 73 height 110
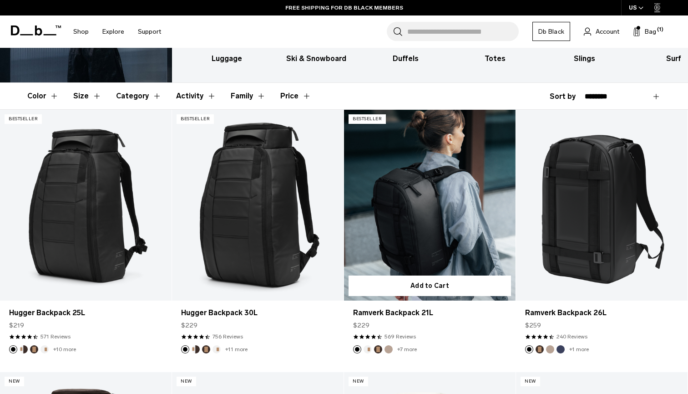
click at [443, 181] on link "Ramverk Backpack 21L" at bounding box center [430, 205] width 172 height 191
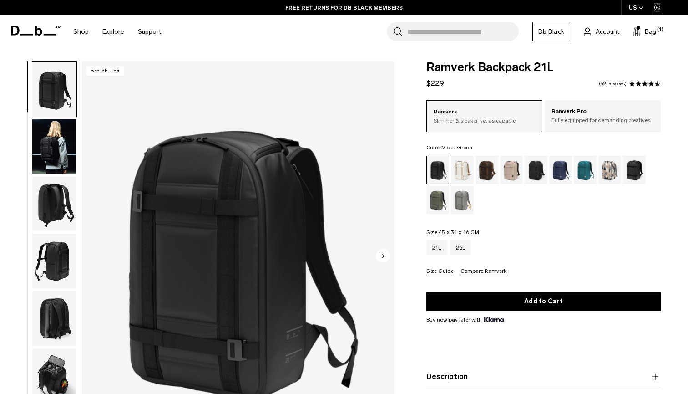
click at [439, 206] on div "Moss Green" at bounding box center [438, 200] width 23 height 28
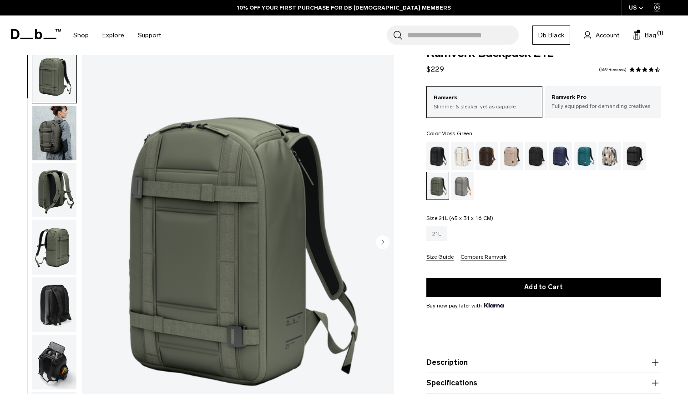
scroll to position [6, 0]
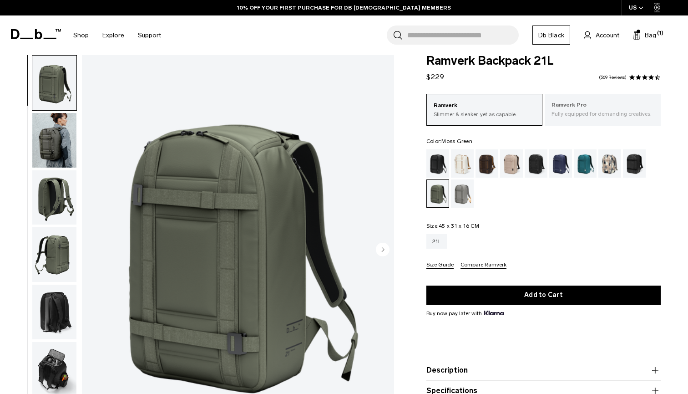
click at [570, 108] on p "Ramverk Pro" at bounding box center [603, 105] width 102 height 9
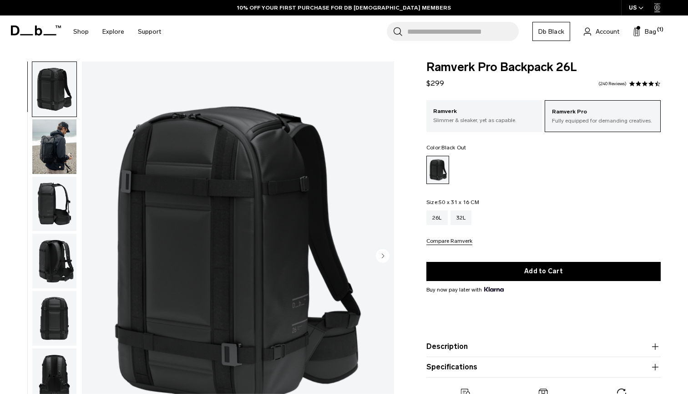
click at [56, 208] on img "button" at bounding box center [54, 204] width 44 height 55
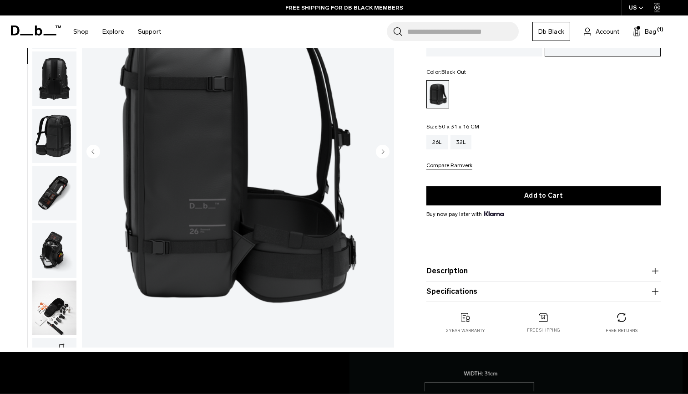
scroll to position [107, 0]
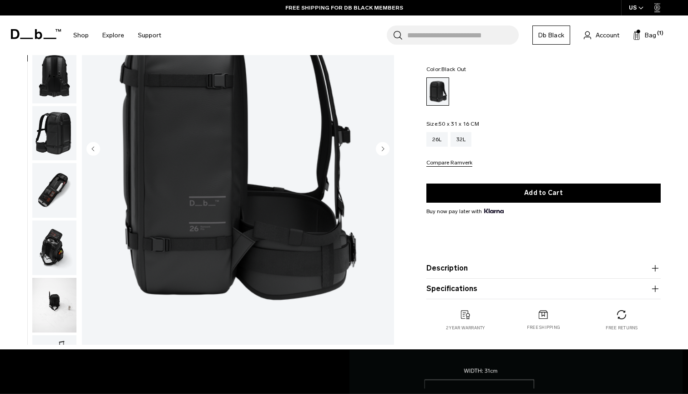
click at [60, 252] on img "button" at bounding box center [54, 247] width 44 height 55
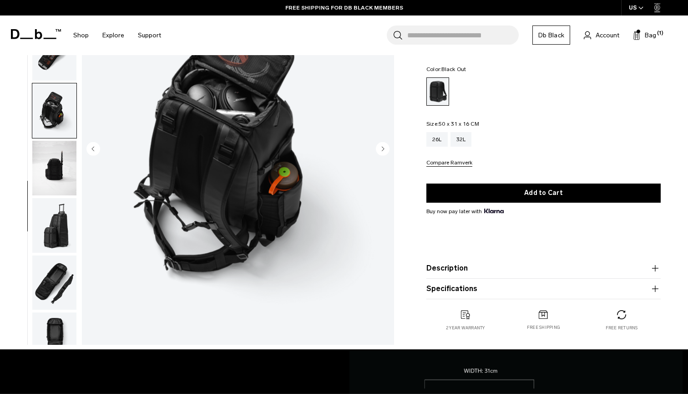
scroll to position [361, 0]
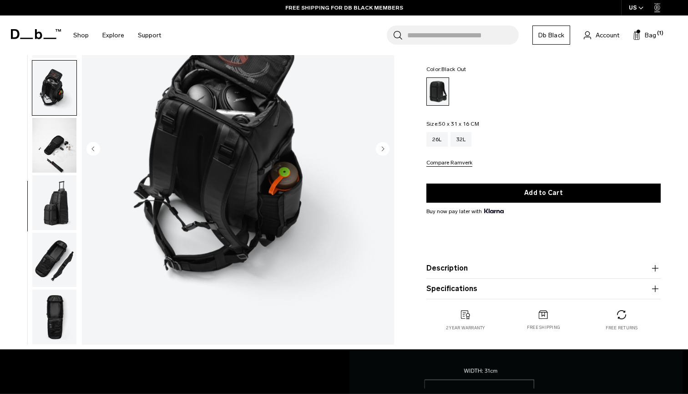
click at [63, 131] on img "button" at bounding box center [54, 145] width 44 height 55
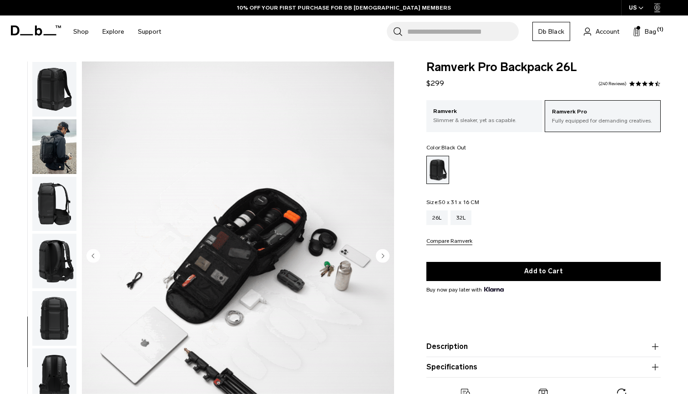
scroll to position [0, 0]
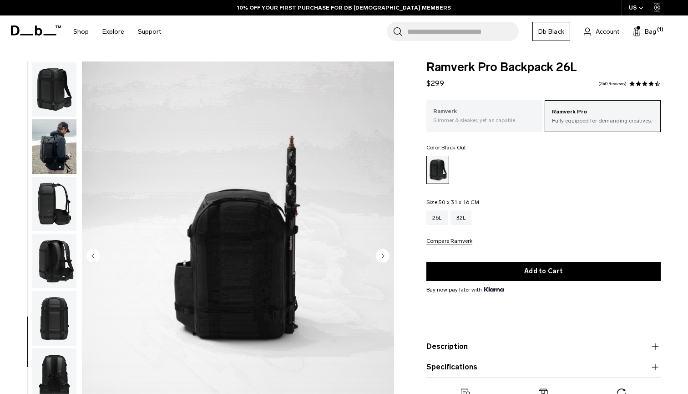
click at [483, 122] on p "Slimmer & sleaker, yet as capable." at bounding box center [484, 120] width 102 height 8
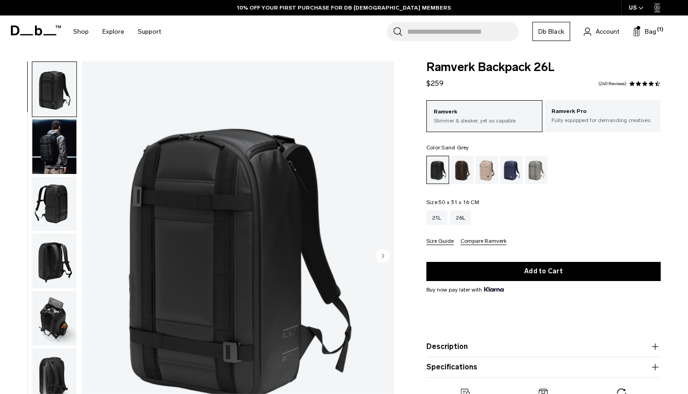
click at [536, 166] on div "Sand Grey" at bounding box center [536, 170] width 23 height 28
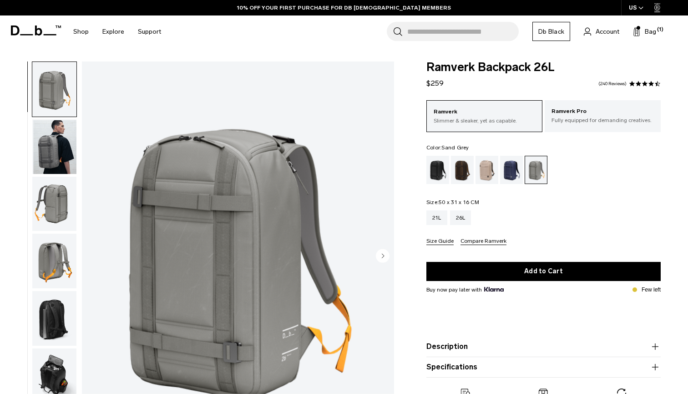
scroll to position [42, 0]
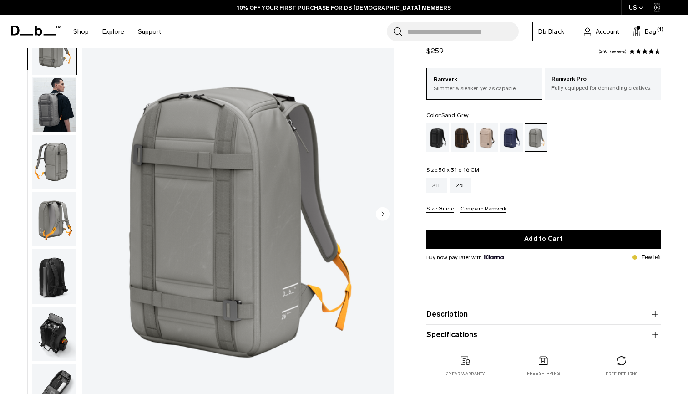
click at [51, 103] on img "button" at bounding box center [54, 104] width 44 height 55
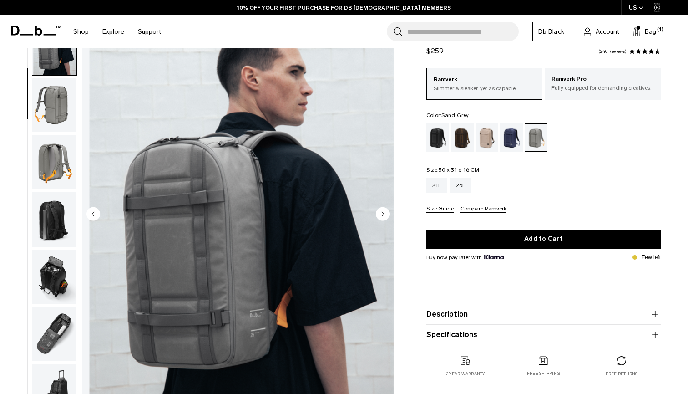
scroll to position [58, 0]
click at [50, 220] on img "button" at bounding box center [54, 218] width 44 height 55
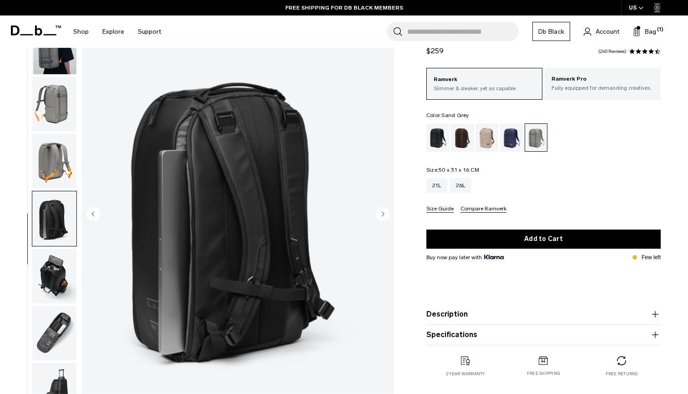
scroll to position [71, 0]
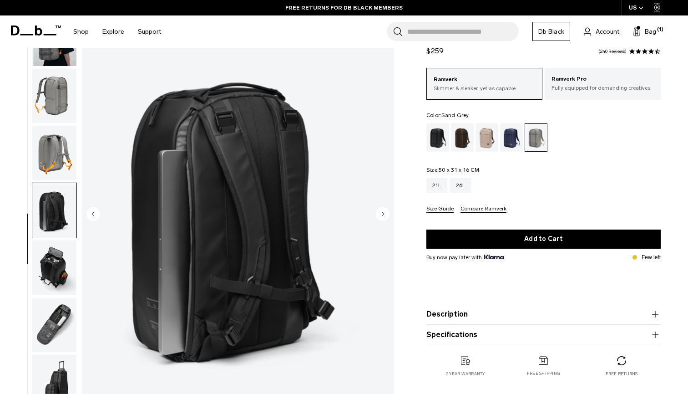
click at [62, 252] on img "button" at bounding box center [54, 267] width 44 height 55
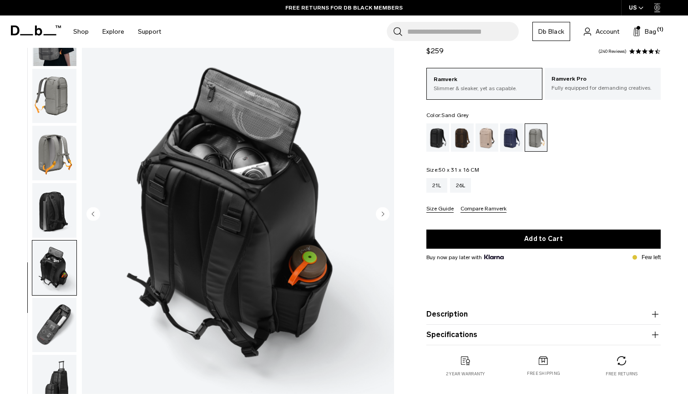
click at [60, 222] on img "button" at bounding box center [54, 210] width 44 height 55
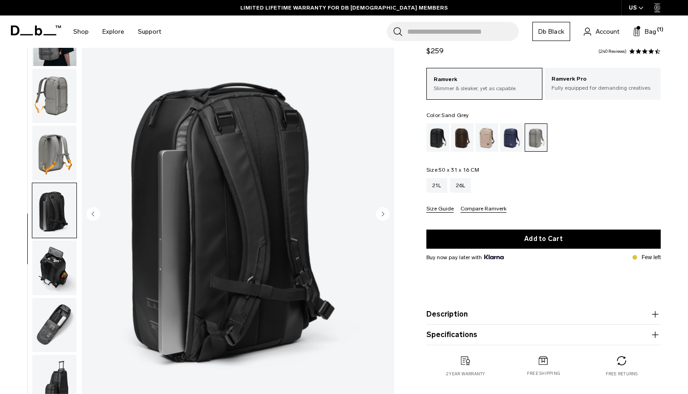
click at [60, 268] on img "button" at bounding box center [54, 267] width 44 height 55
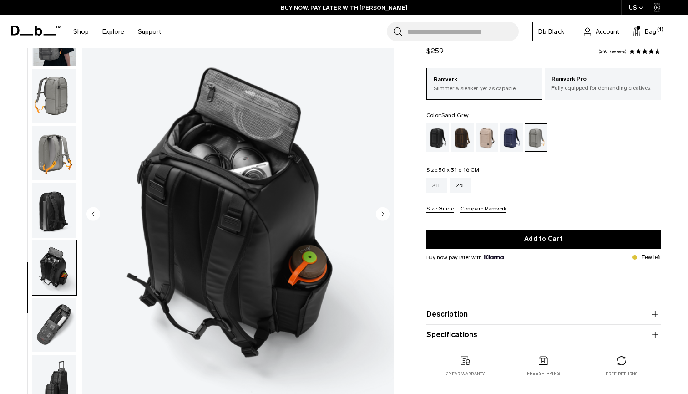
click at [56, 307] on img "button" at bounding box center [54, 325] width 44 height 55
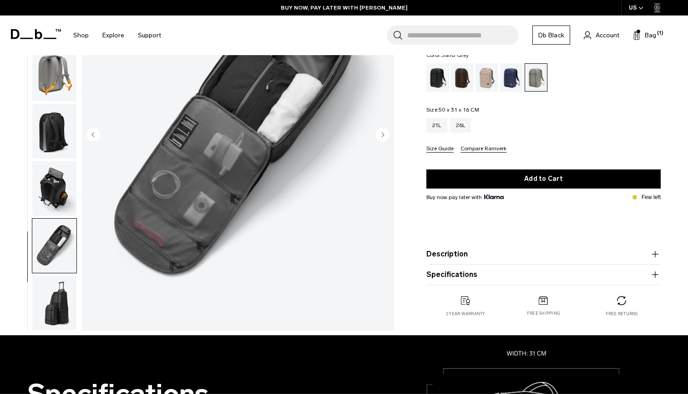
scroll to position [132, 0]
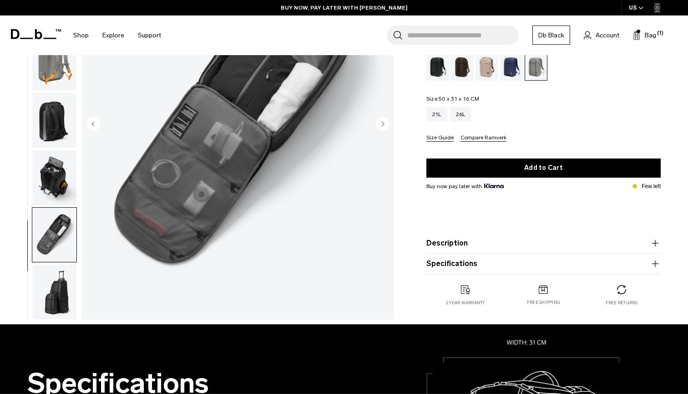
click at [56, 307] on img "button" at bounding box center [54, 292] width 44 height 55
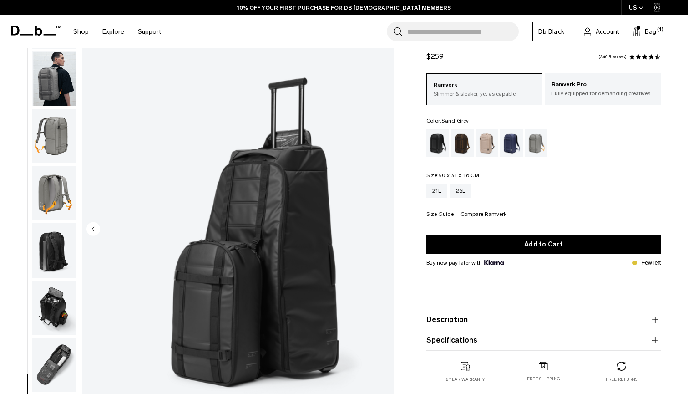
scroll to position [15, 0]
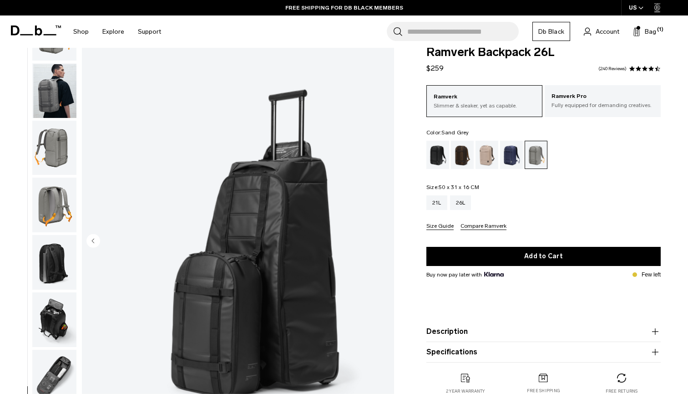
click at [54, 77] on img "button" at bounding box center [54, 90] width 44 height 55
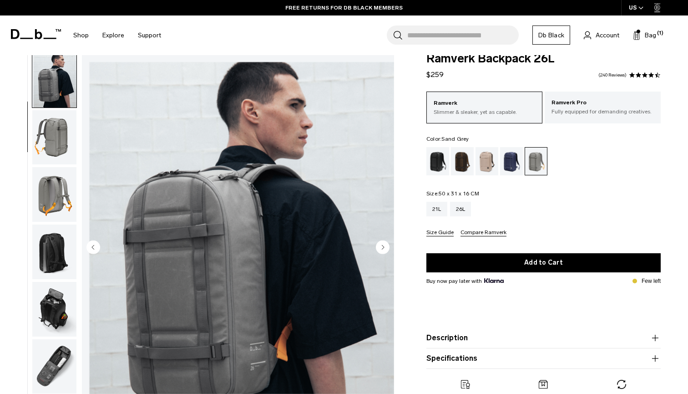
scroll to position [5, 0]
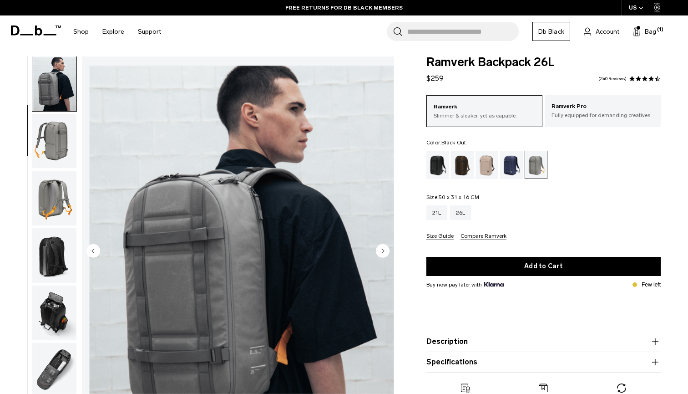
click at [444, 164] on div "Black Out" at bounding box center [438, 165] width 23 height 28
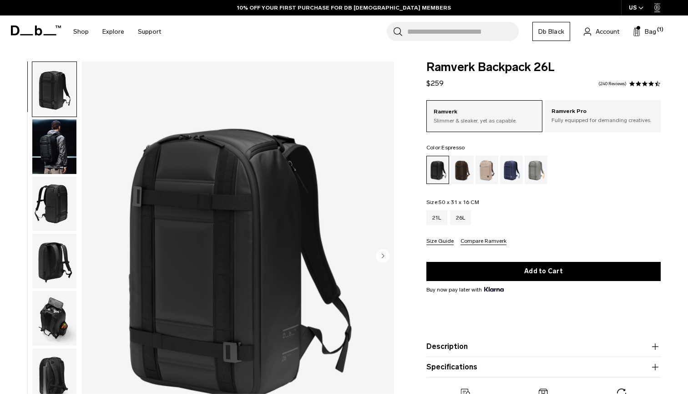
click at [462, 171] on div "Espresso" at bounding box center [462, 170] width 23 height 28
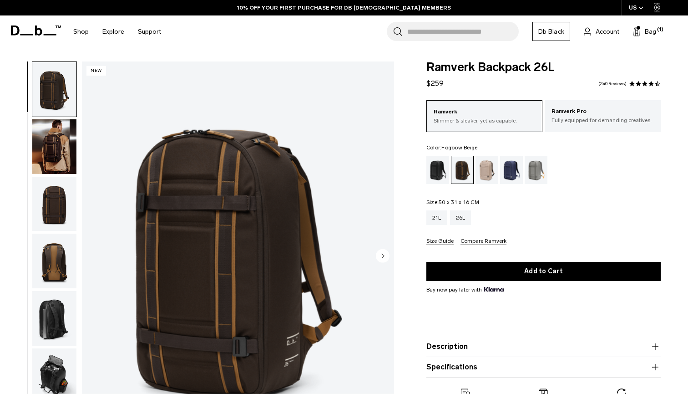
click at [493, 171] on div "Fogbow Beige" at bounding box center [487, 170] width 23 height 28
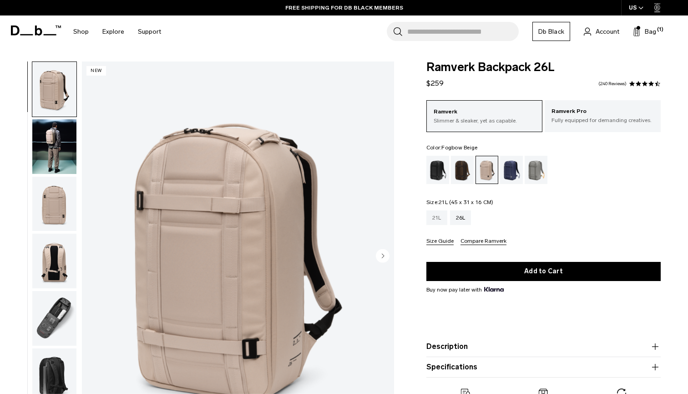
click at [437, 220] on div "21L" at bounding box center [437, 217] width 21 height 15
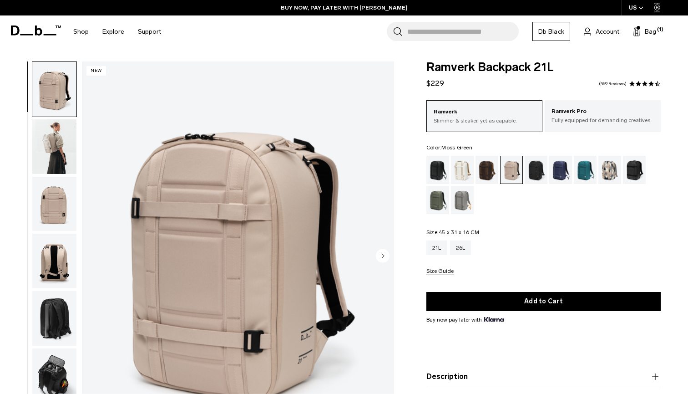
click at [438, 199] on div "Moss Green" at bounding box center [438, 200] width 23 height 28
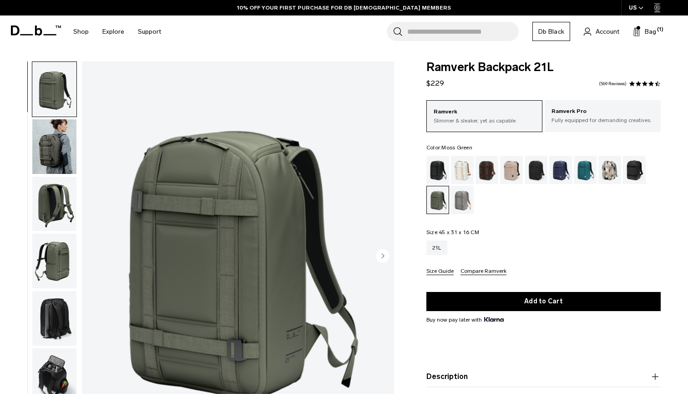
click at [51, 150] on img "button" at bounding box center [54, 146] width 44 height 55
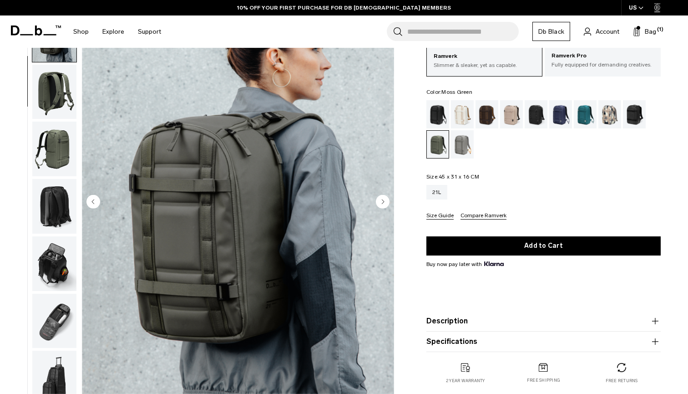
scroll to position [53, 0]
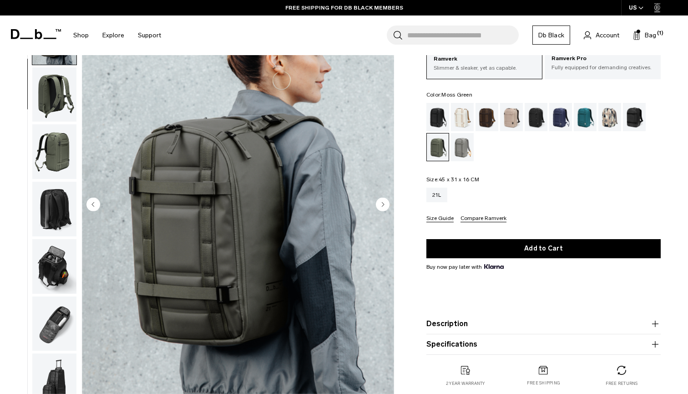
click at [50, 137] on img "button" at bounding box center [54, 151] width 44 height 55
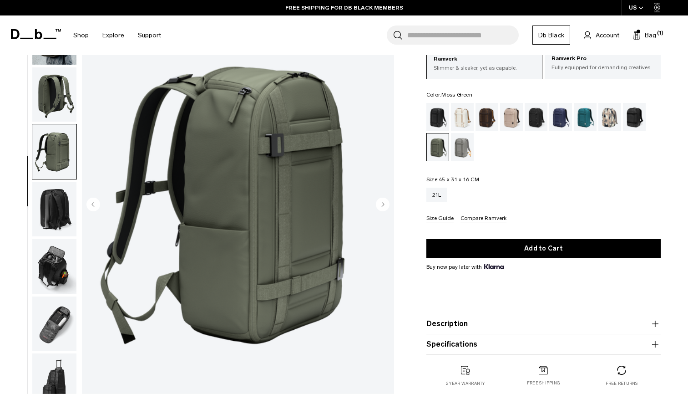
scroll to position [71, 0]
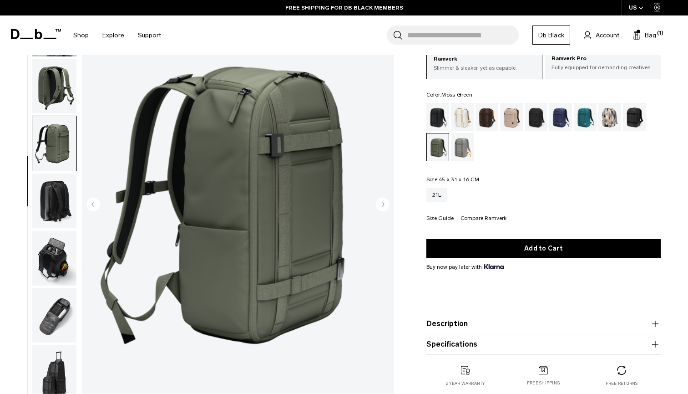
click at [63, 214] on img "button" at bounding box center [54, 200] width 44 height 55
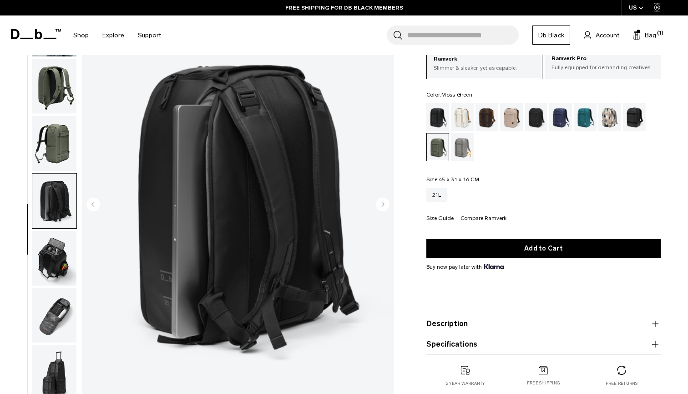
click at [58, 251] on img "button" at bounding box center [54, 258] width 44 height 55
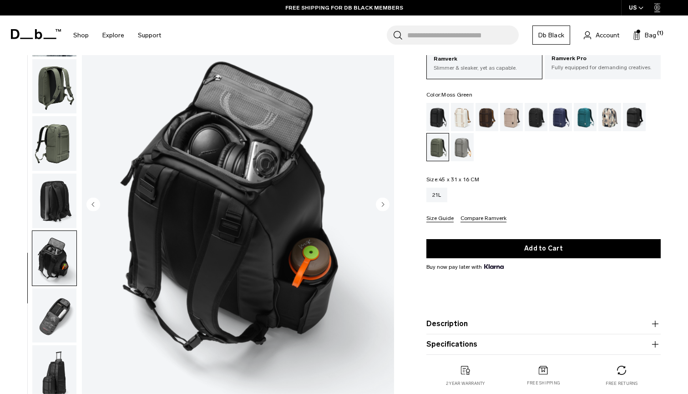
click at [51, 332] on img "button" at bounding box center [54, 315] width 44 height 55
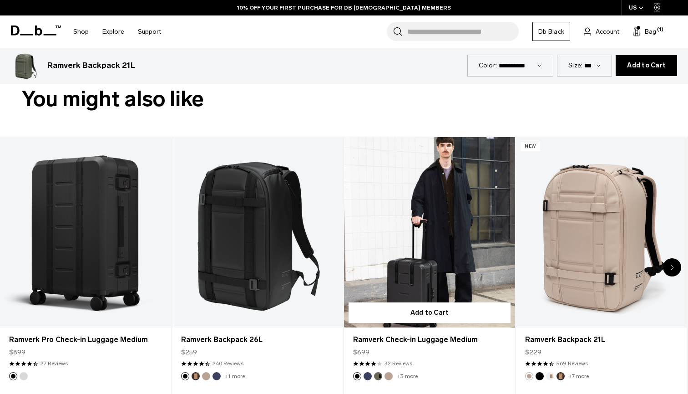
scroll to position [396, 0]
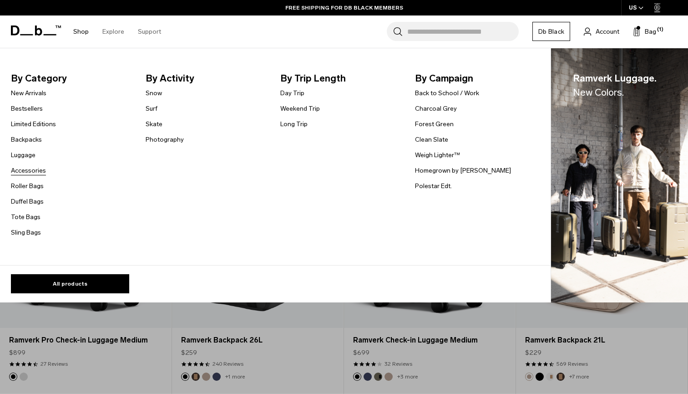
click at [32, 172] on link "Accessories" at bounding box center [28, 171] width 35 height 10
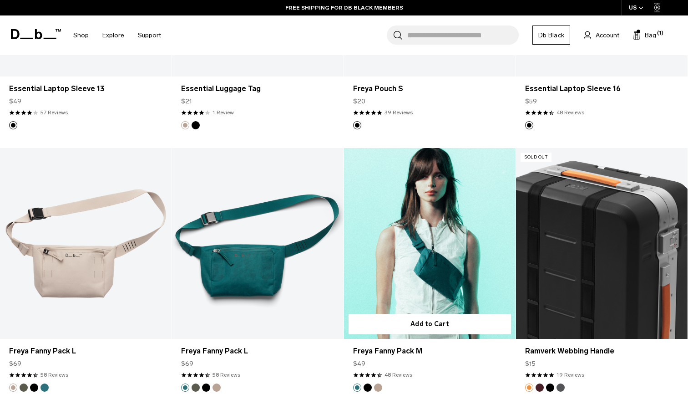
scroll to position [2496, 0]
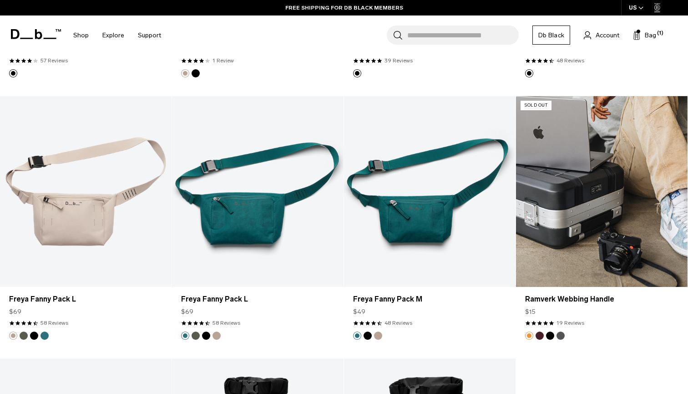
click at [540, 338] on button "Raspberry" at bounding box center [540, 335] width 8 height 8
click at [548, 335] on button "Black Out" at bounding box center [550, 335] width 8 height 8
click at [561, 334] on button "Gneiss" at bounding box center [561, 335] width 8 height 8
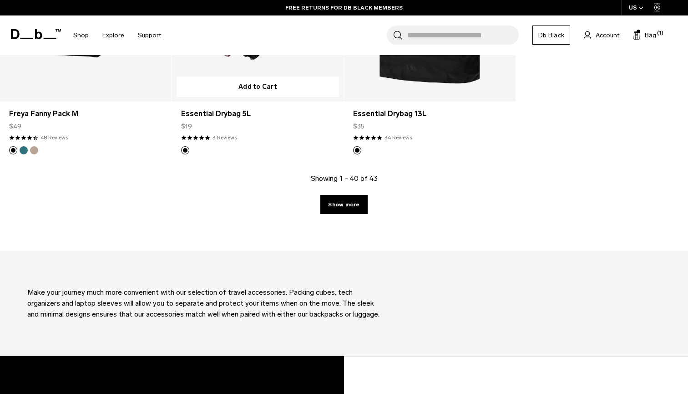
scroll to position [2977, 0]
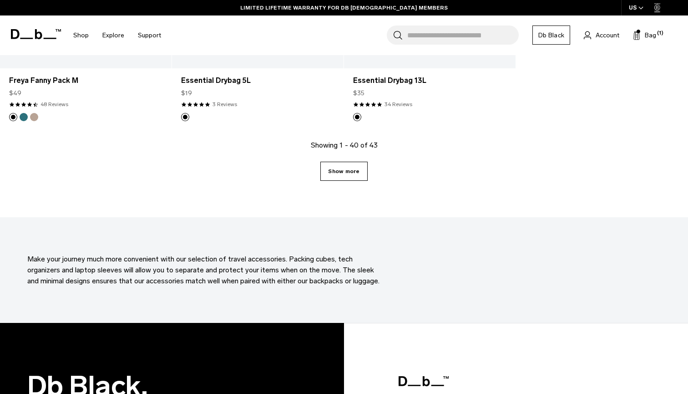
click at [338, 176] on link "Show more" at bounding box center [344, 171] width 47 height 19
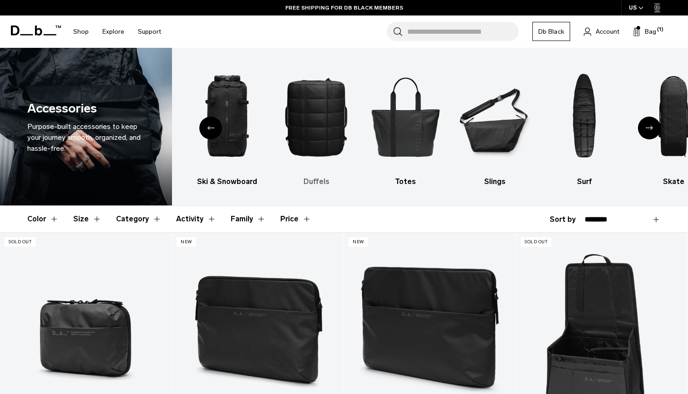
click at [320, 116] on img "5 / 10" at bounding box center [316, 116] width 73 height 110
